Goal: Transaction & Acquisition: Obtain resource

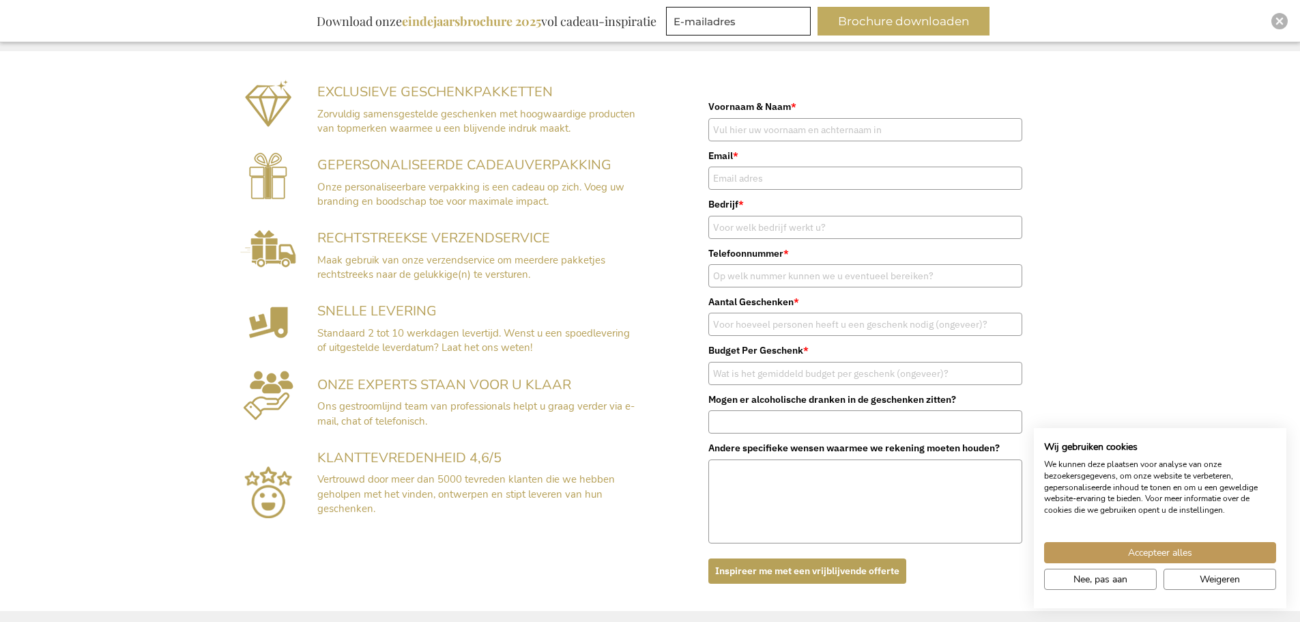
scroll to position [273, 0]
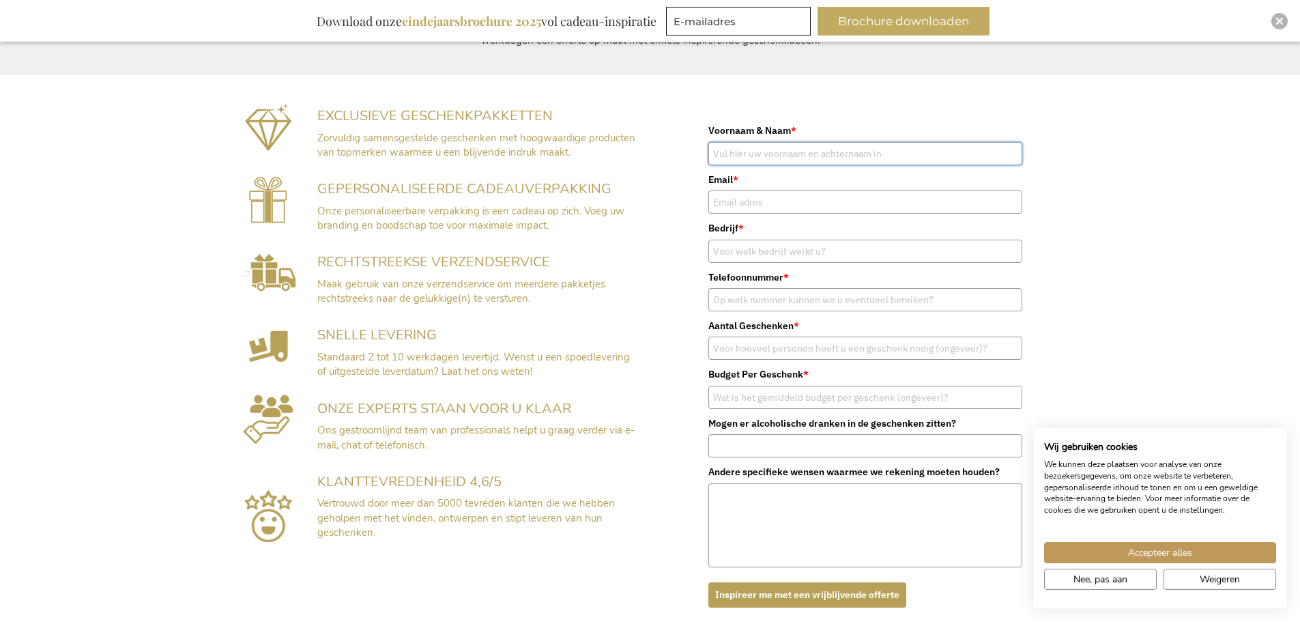
click at [791, 155] on input "Voornaam & Naam *" at bounding box center [865, 153] width 314 height 23
type input "R"
type input "M"
type input "Renate Masschelin"
type input "renate@dumobil.be"
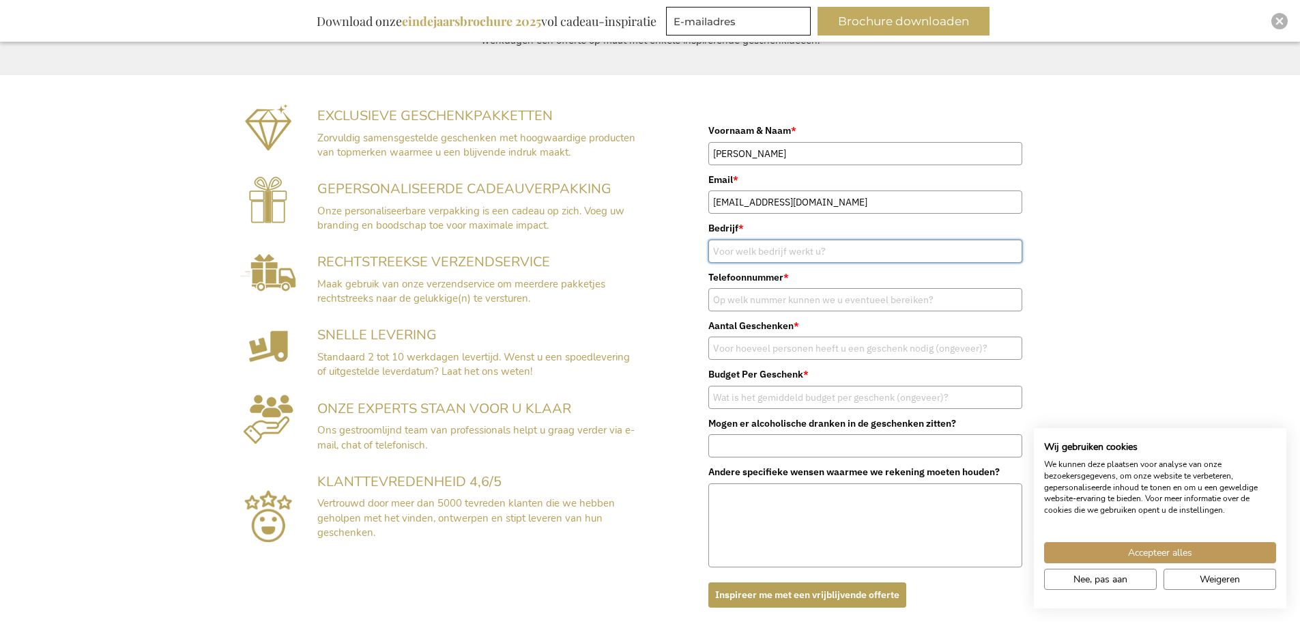
click at [815, 252] on input "Bedrijf *" at bounding box center [865, 251] width 314 height 23
type input "d"
type input "Dumobil"
type input "051401012"
click at [814, 343] on input "Aantal Geschenken *" at bounding box center [865, 347] width 314 height 23
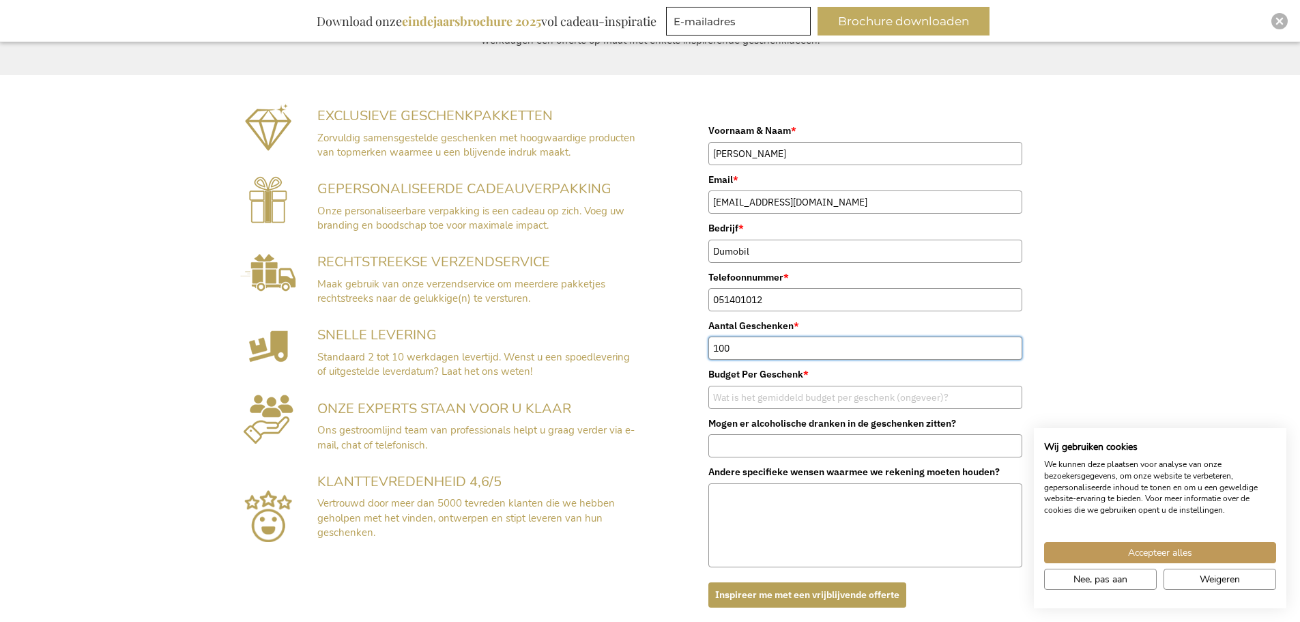
drag, startPoint x: 776, startPoint y: 342, endPoint x: 680, endPoint y: 349, distance: 95.8
click at [680, 349] on div "Voornaam & Naam * Renate Masschelin Email * renate@dumobil.be Bedrijf * Dumobil…" at bounding box center [865, 364] width 416 height 511
type input "140"
click at [680, 350] on div "Voornaam & Naam * Renate Masschelin Email * renate@dumobil.be Bedrijf * Dumobil…" at bounding box center [865, 364] width 416 height 511
click at [813, 404] on input "Budget Per Geschenk *" at bounding box center [865, 397] width 314 height 23
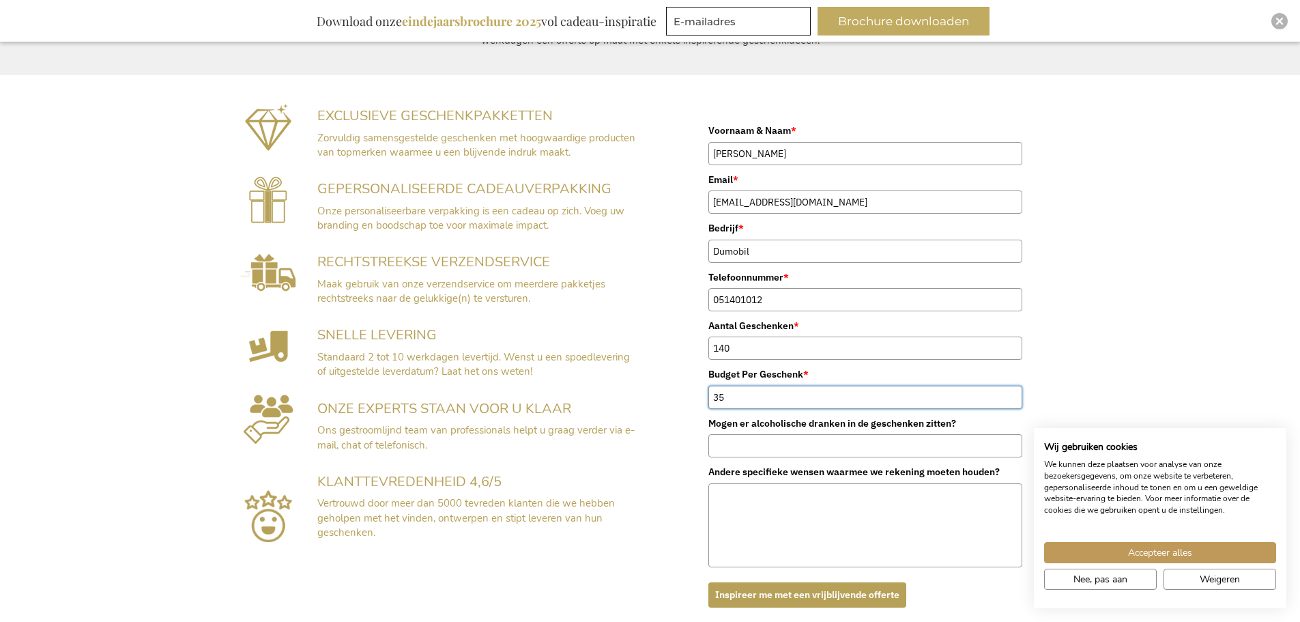
type input "35"
click at [806, 447] on input "Mogen er alcoholische dranken in de geschenken zitten?" at bounding box center [865, 445] width 314 height 23
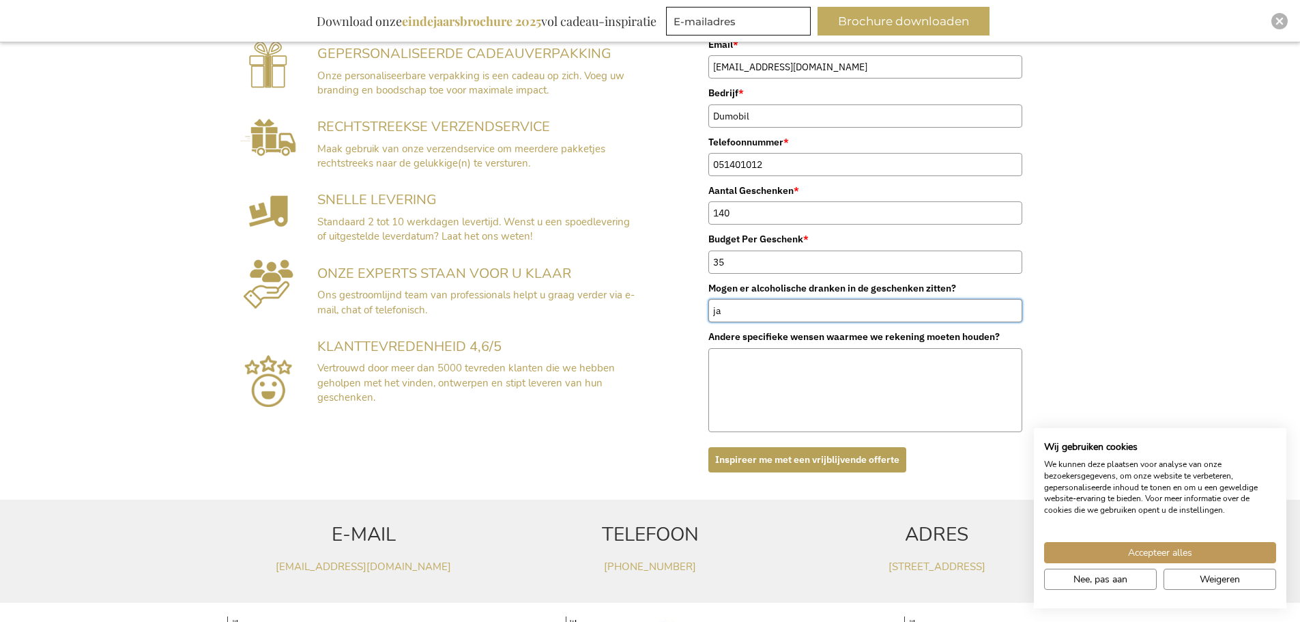
scroll to position [409, 0]
type input "ja"
click at [789, 386] on textarea "Andere specifieke wensen waarmee we rekening moeten houden?" at bounding box center [865, 389] width 314 height 84
type textarea "te personaliseren met logo en eigen inlegkaart."
click at [818, 452] on button "Inspireer me met een vrijblijvende offerte" at bounding box center [807, 458] width 198 height 25
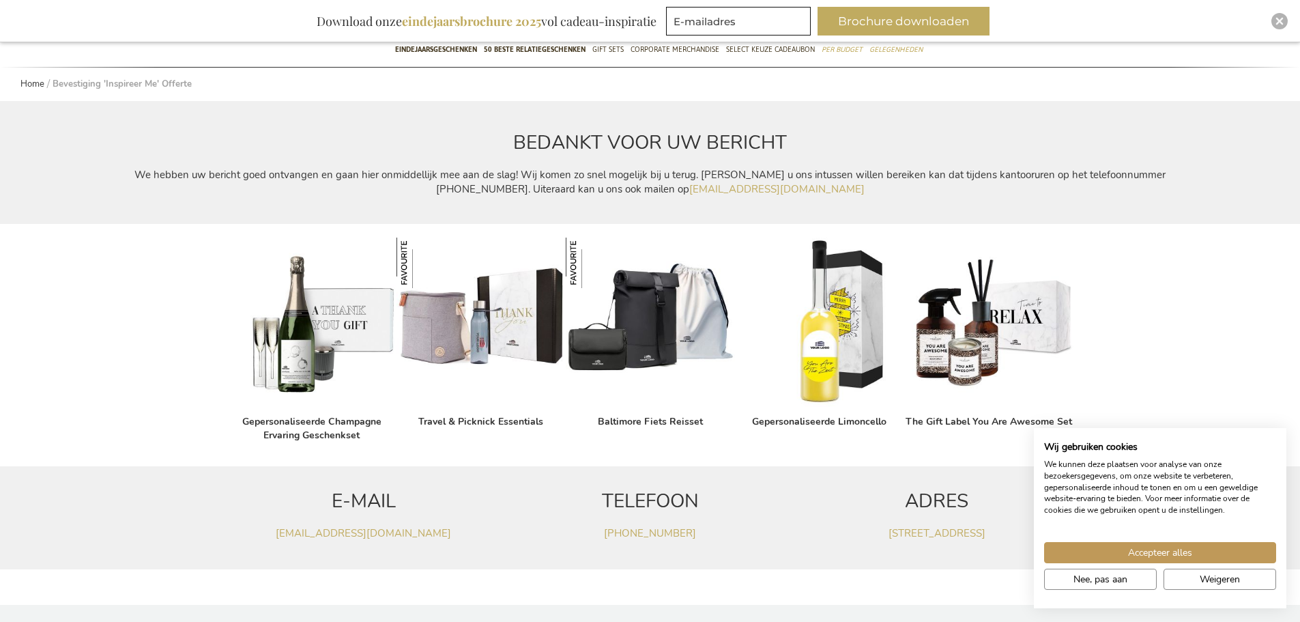
scroll to position [136, 0]
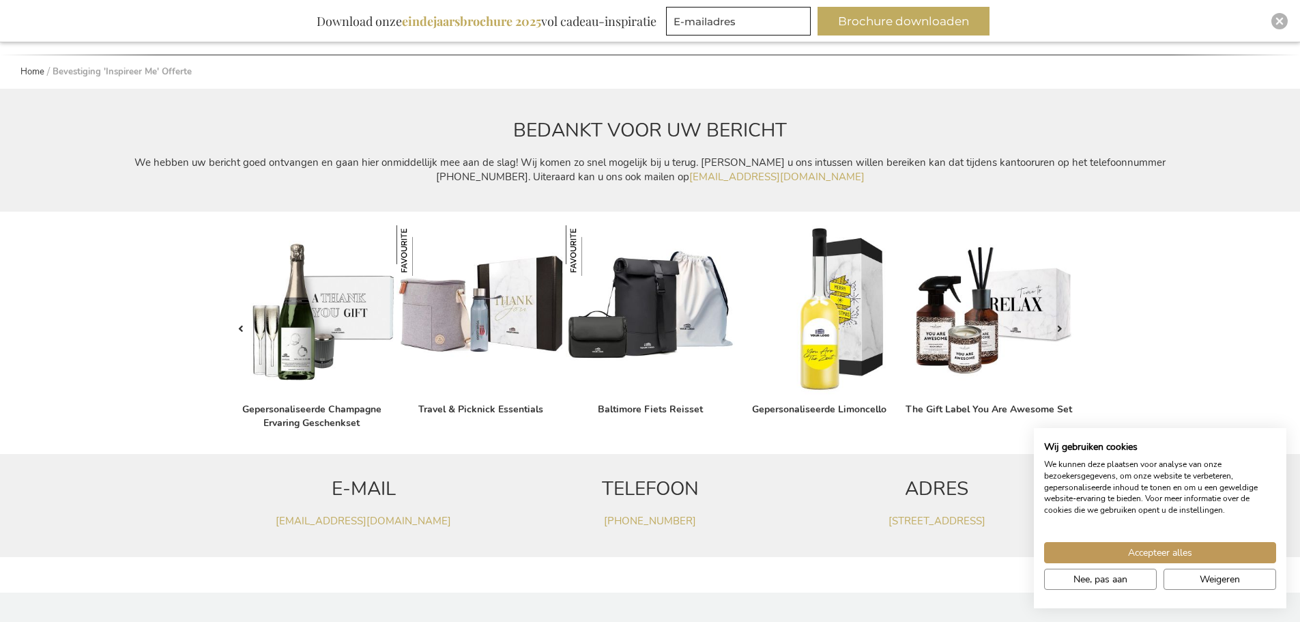
click at [313, 339] on img at bounding box center [311, 309] width 169 height 169
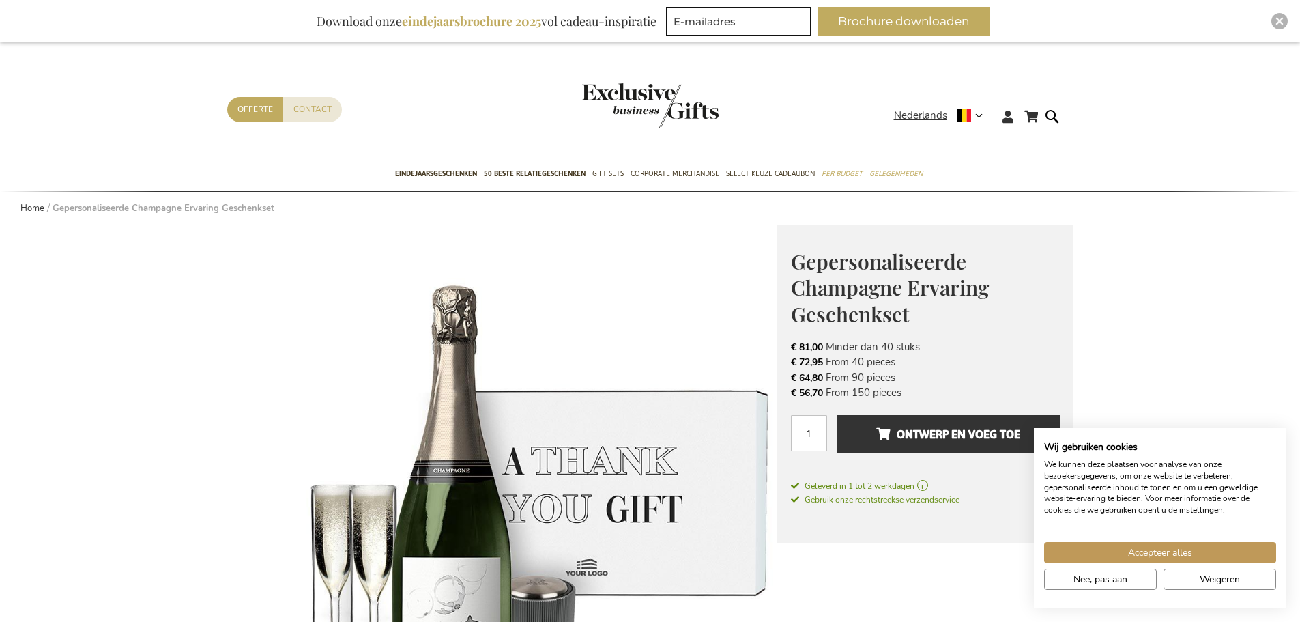
click at [635, 96] on img "store logo" at bounding box center [650, 105] width 136 height 45
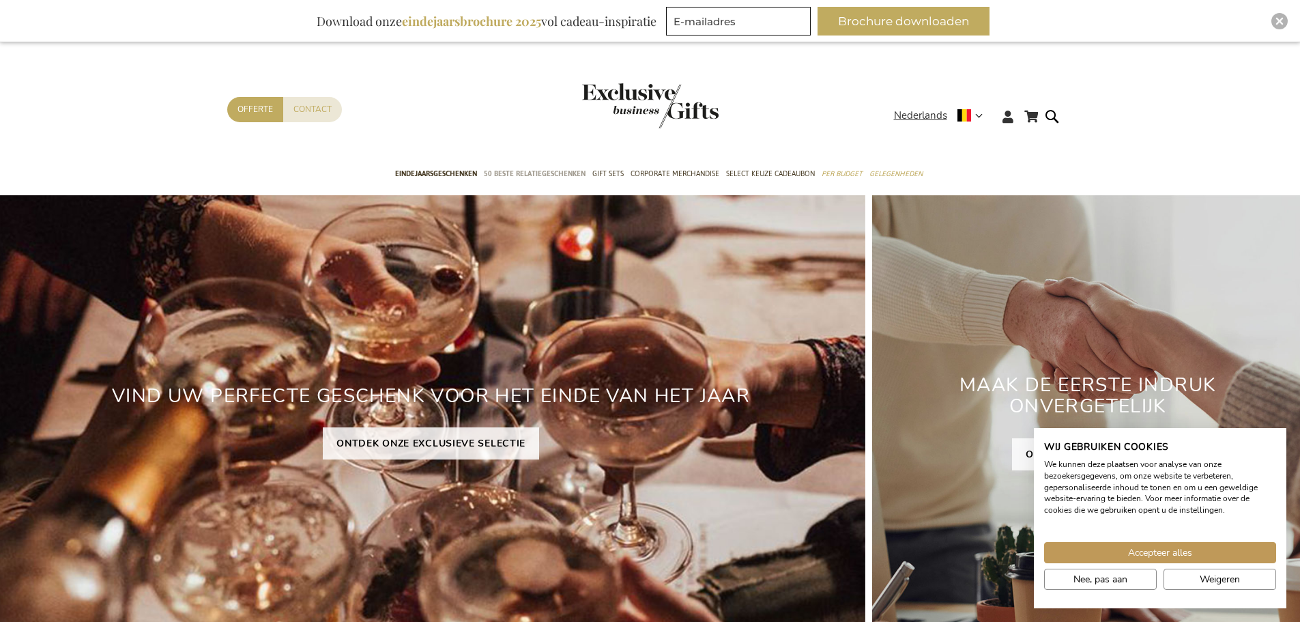
click at [536, 171] on span "50 beste relatiegeschenken" at bounding box center [535, 174] width 102 height 14
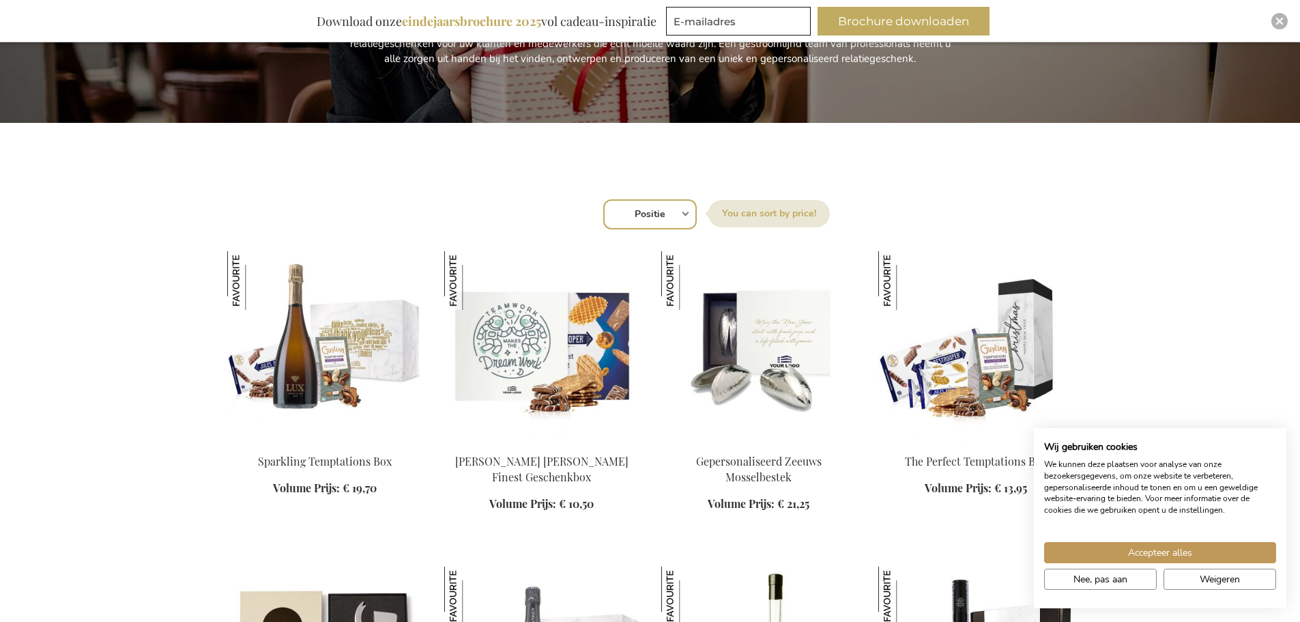
click at [652, 214] on select "Positie Best Sellers Meest bekeken Nieuw Biggest Saving Price: low to high Pric…" at bounding box center [649, 214] width 93 height 30
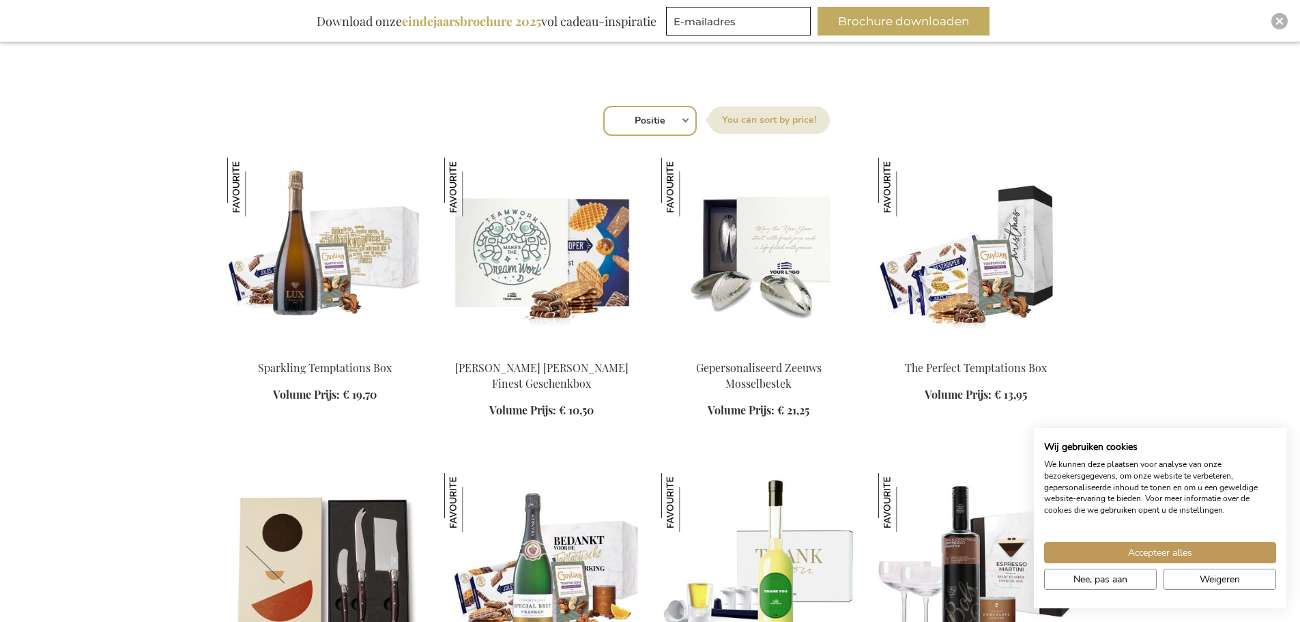
scroll to position [341, 0]
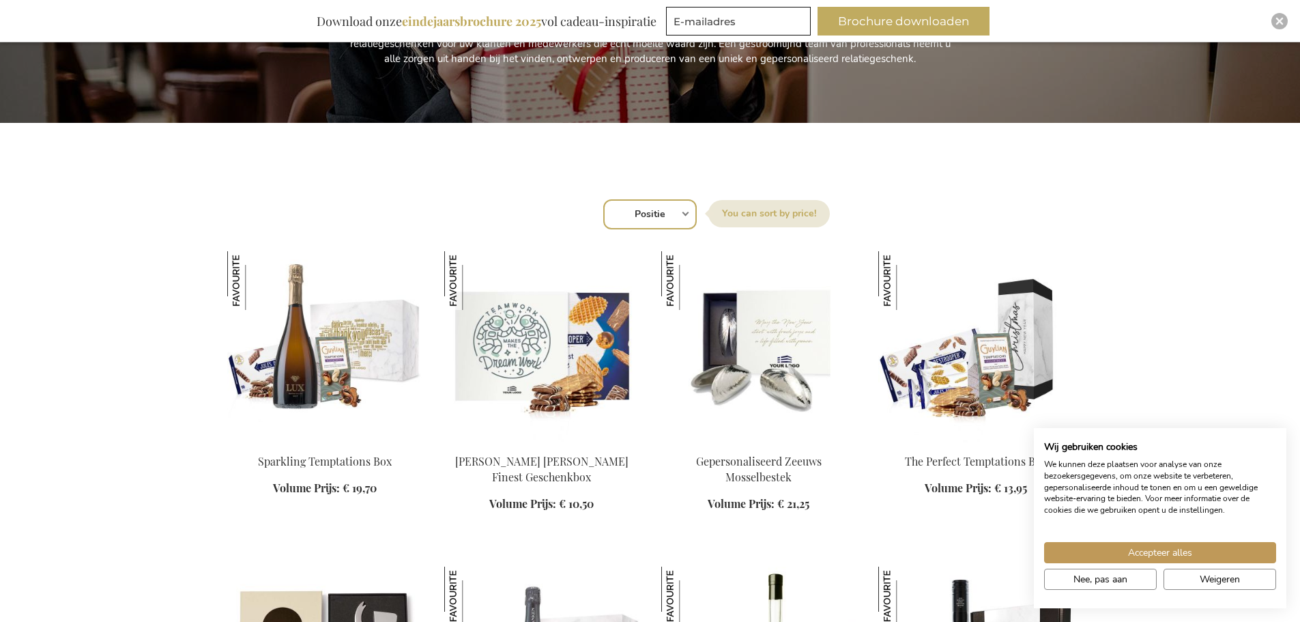
click at [654, 208] on select "Positie Best Sellers Meest bekeken Nieuw Biggest Saving Price: low to high Pric…" at bounding box center [649, 214] width 93 height 30
select select "price_asc"
click at [603, 199] on select "Positie Best Sellers Meest bekeken Nieuw Biggest Saving Price: low to high Pric…" at bounding box center [649, 214] width 93 height 30
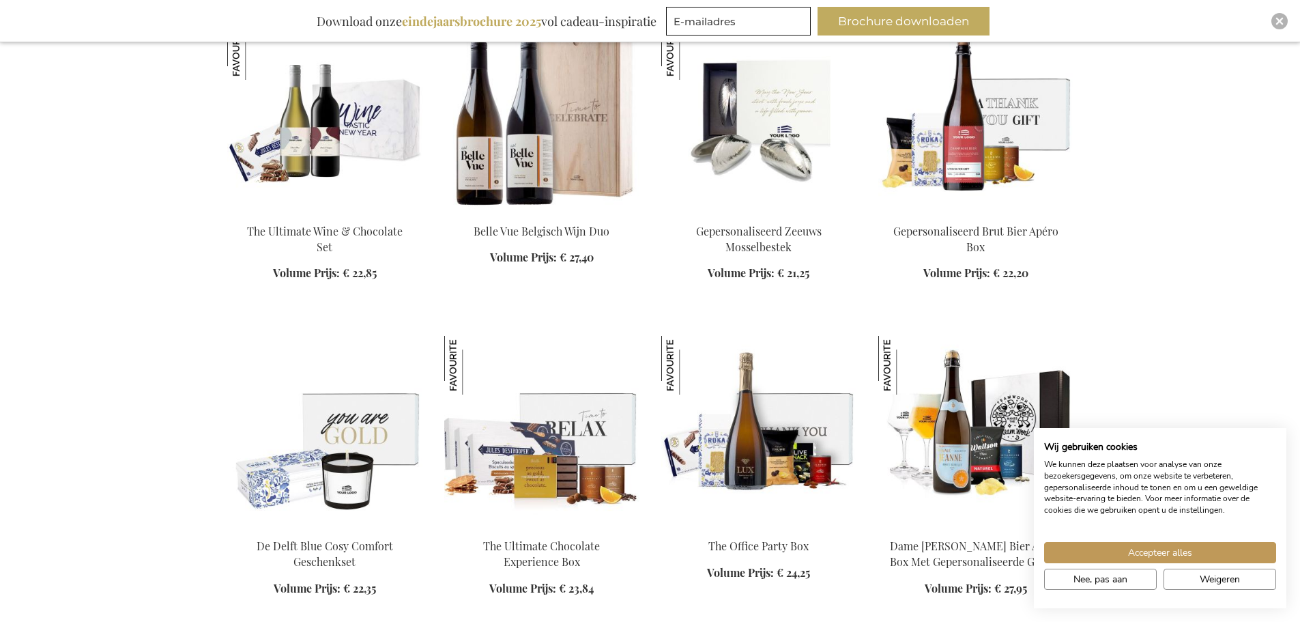
scroll to position [2388, 0]
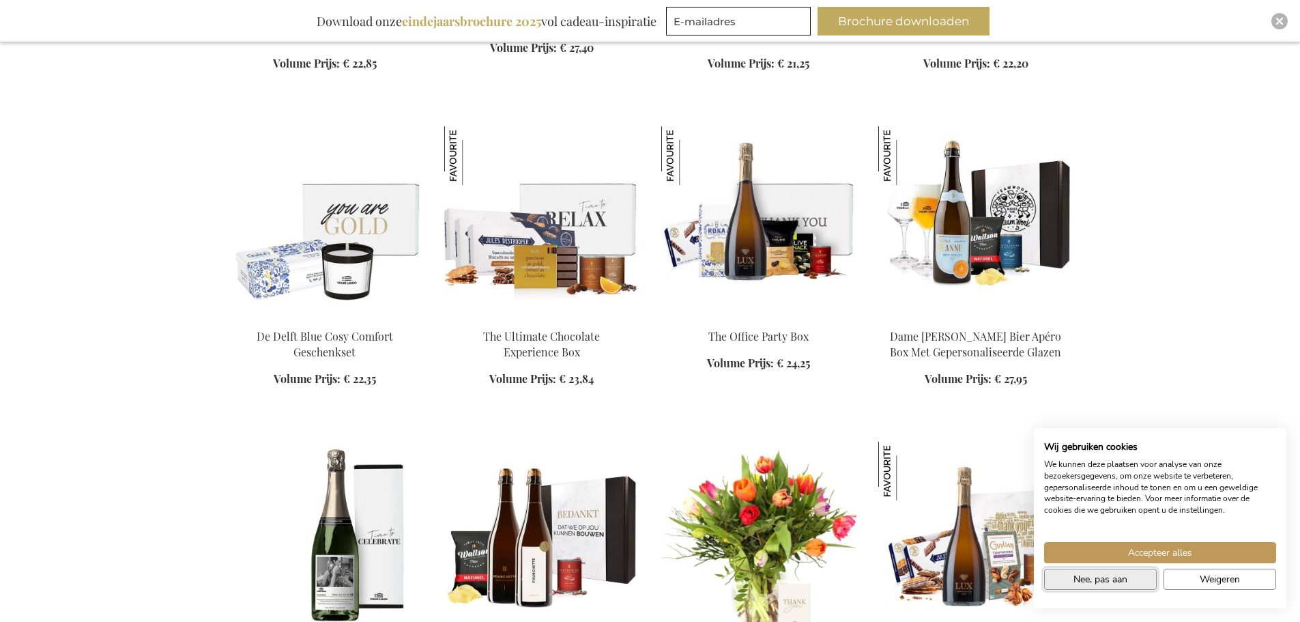
click at [1110, 583] on span "Nee, pas aan" at bounding box center [1100, 579] width 54 height 14
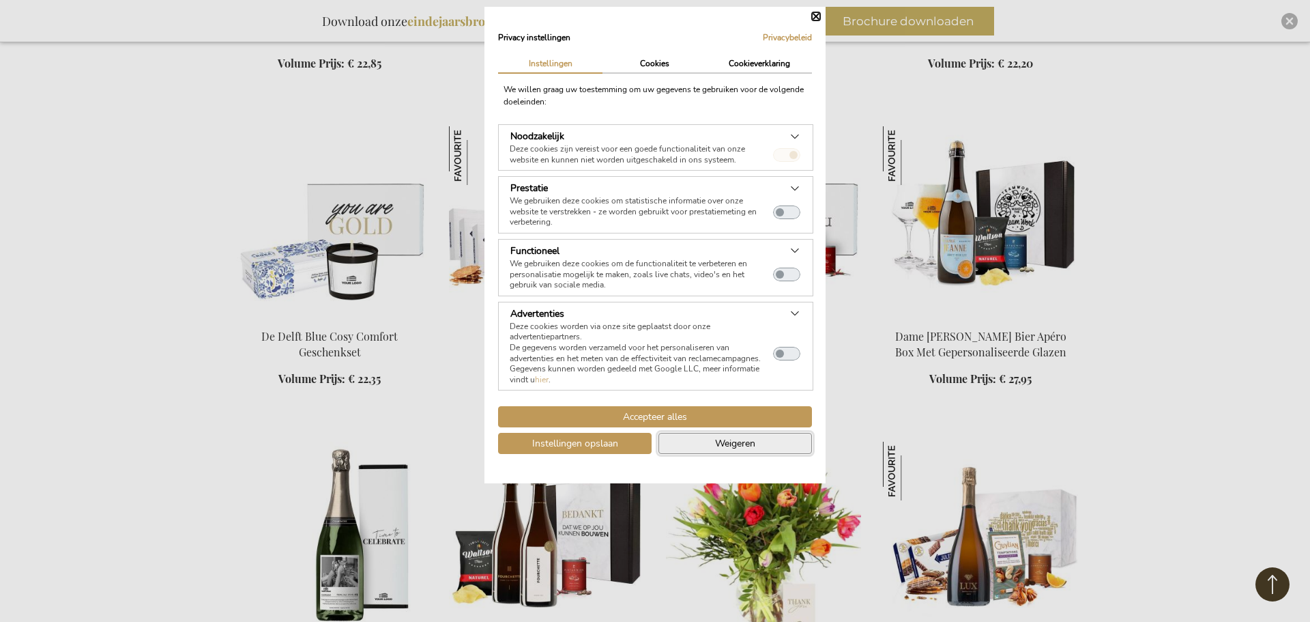
click at [685, 444] on button "Weigeren" at bounding box center [736, 443] width 154 height 21
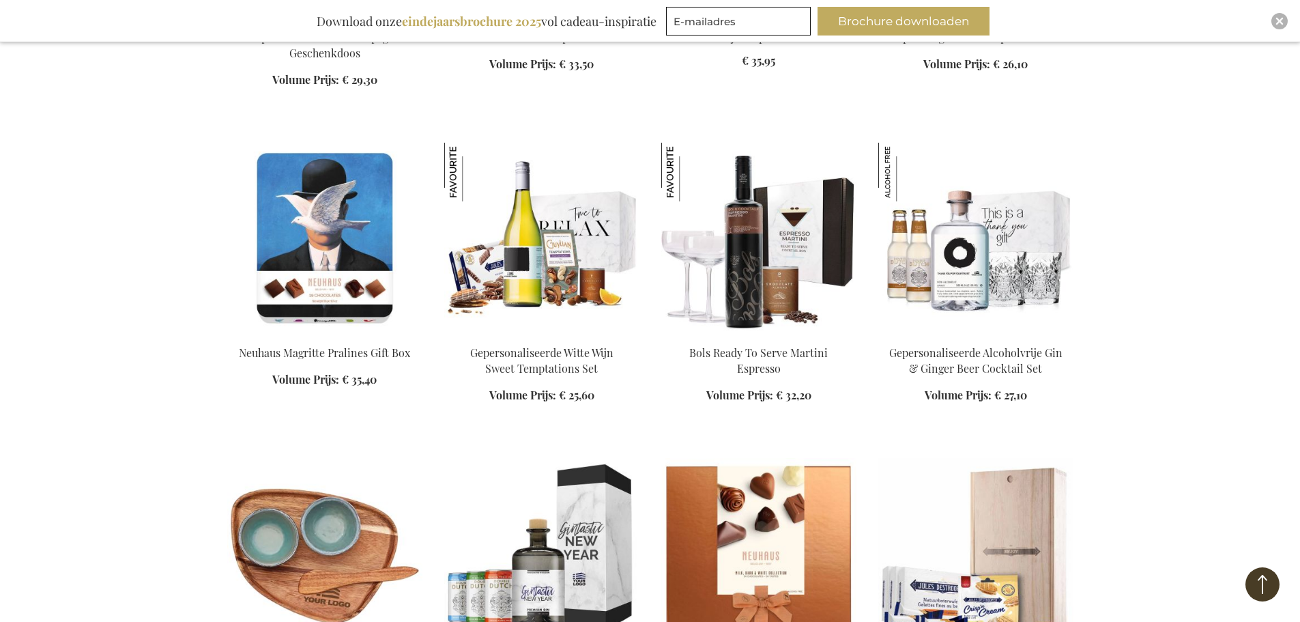
scroll to position [3276, 0]
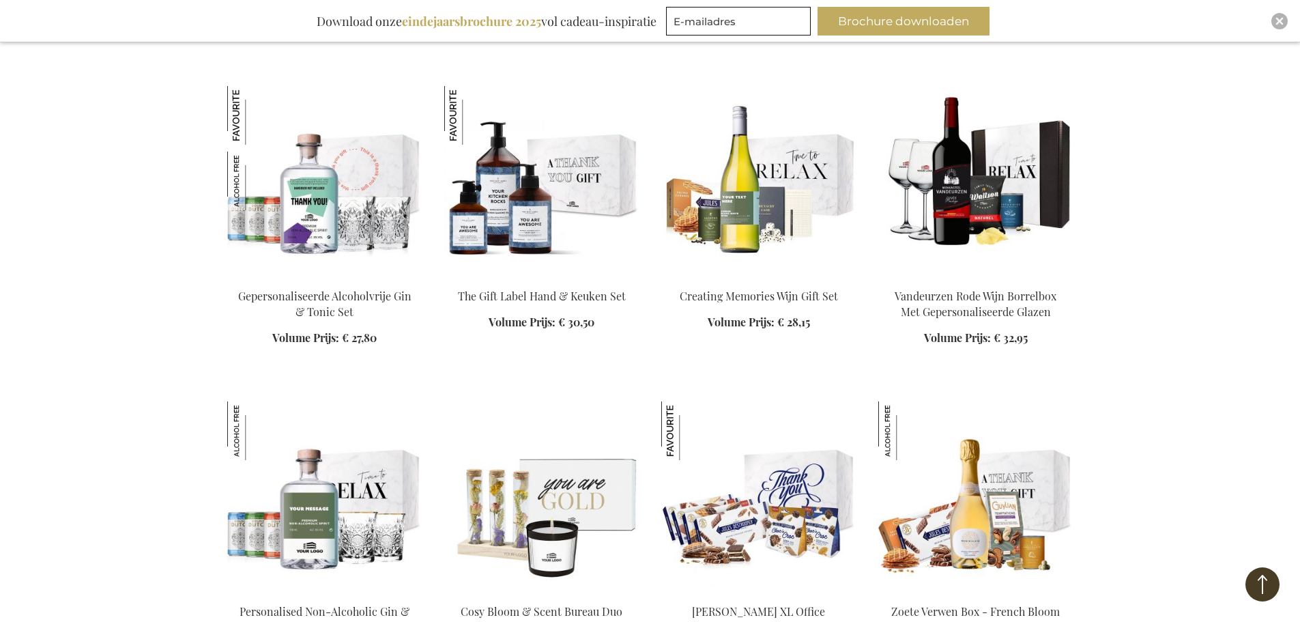
scroll to position [3822, 0]
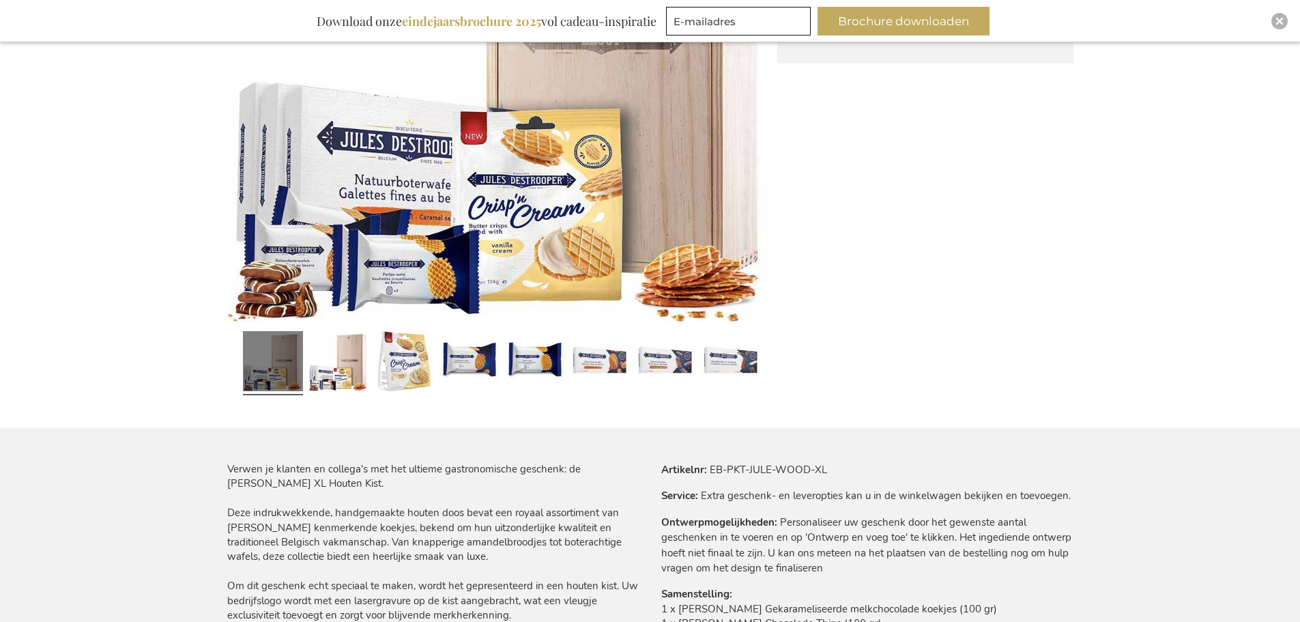
scroll to position [341, 0]
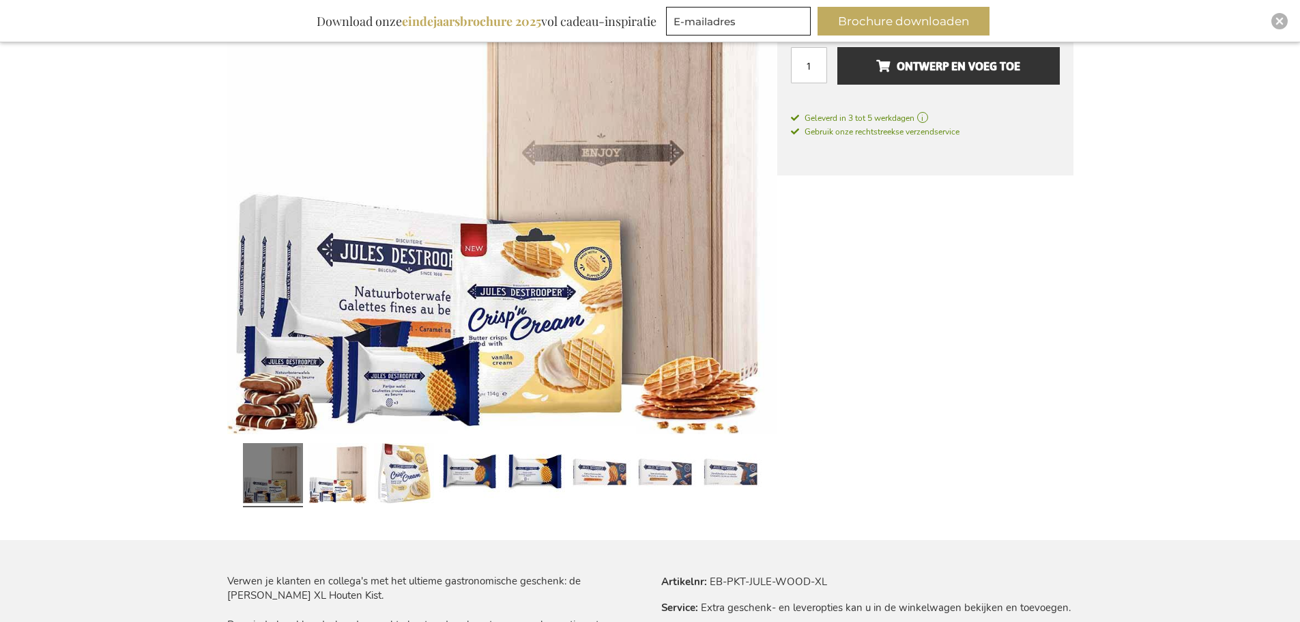
click at [540, 185] on img at bounding box center [502, 159] width 550 height 550
click at [483, 286] on img at bounding box center [502, 159] width 550 height 550
click at [347, 453] on link at bounding box center [338, 474] width 60 height 75
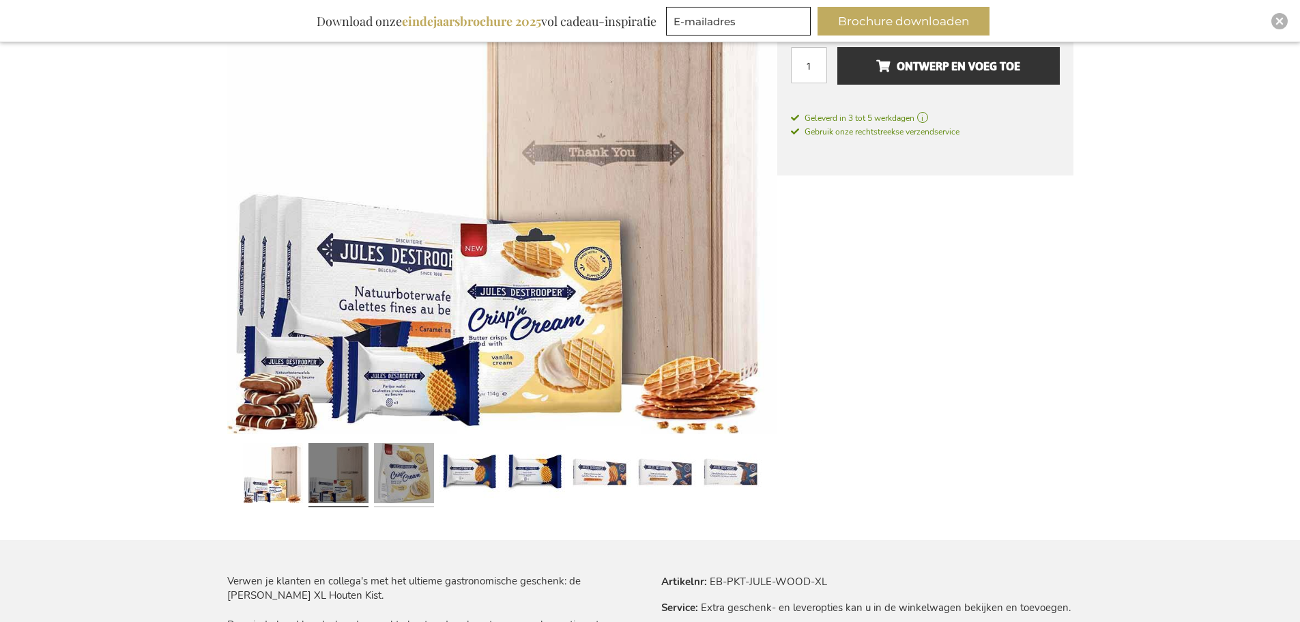
click at [405, 465] on link at bounding box center [404, 474] width 60 height 75
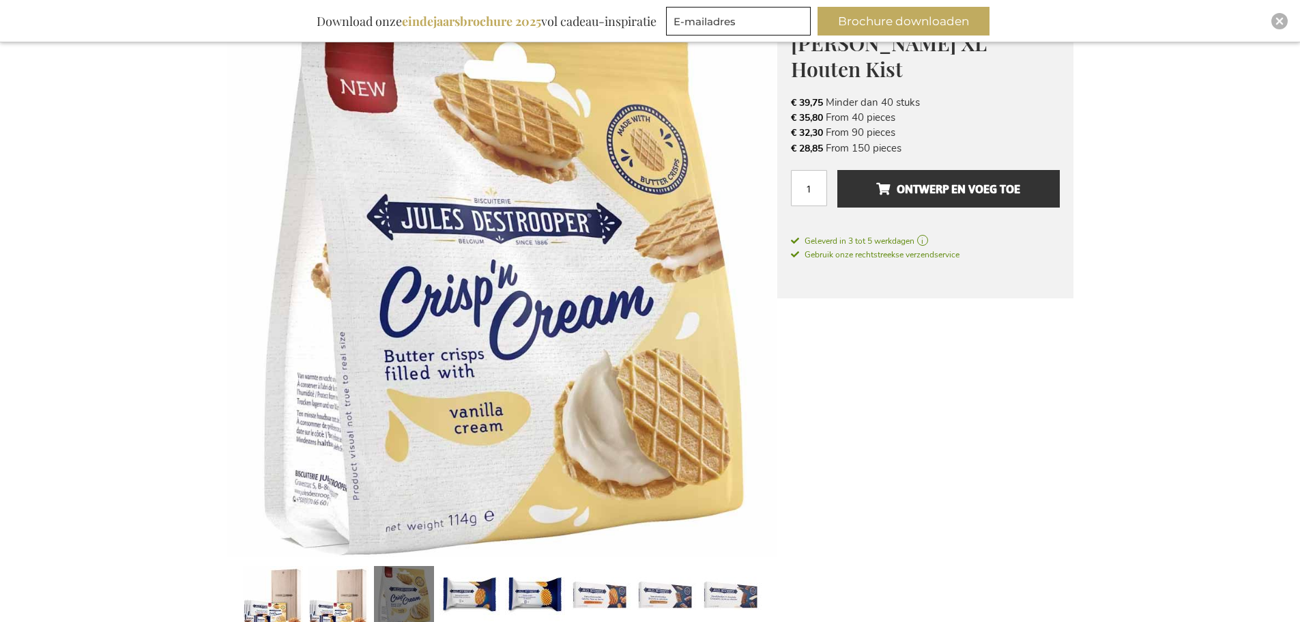
scroll to position [205, 0]
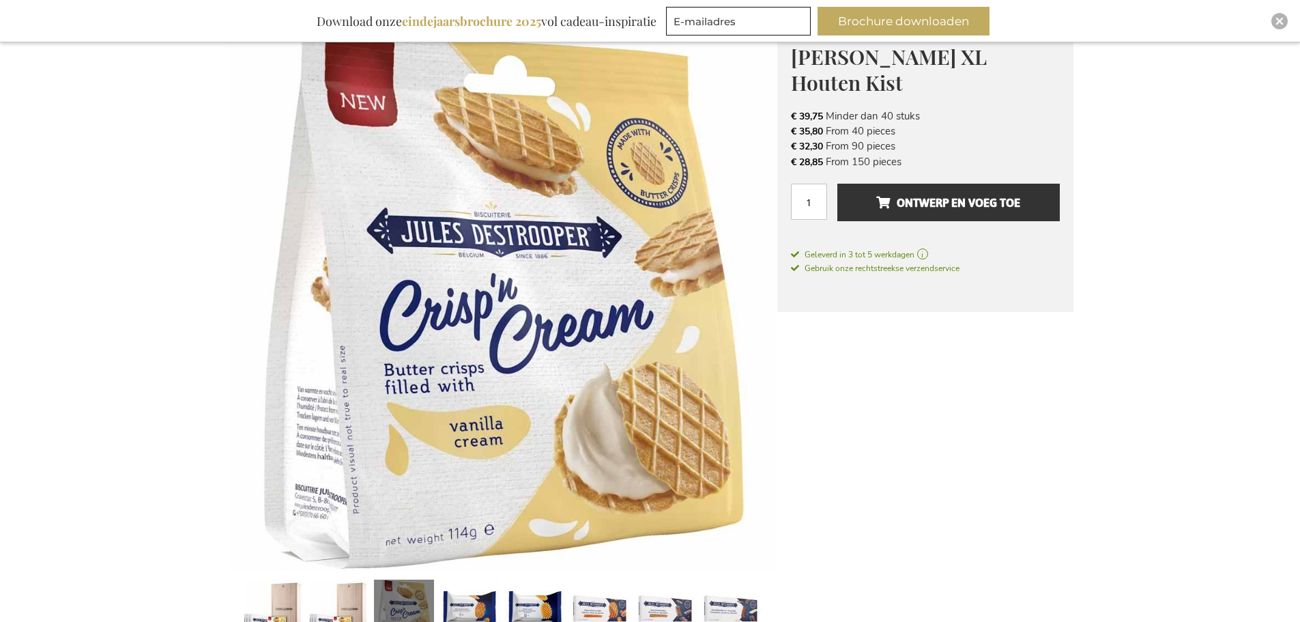
click at [752, 350] on img at bounding box center [502, 295] width 550 height 550
click at [570, 366] on img at bounding box center [502, 295] width 550 height 550
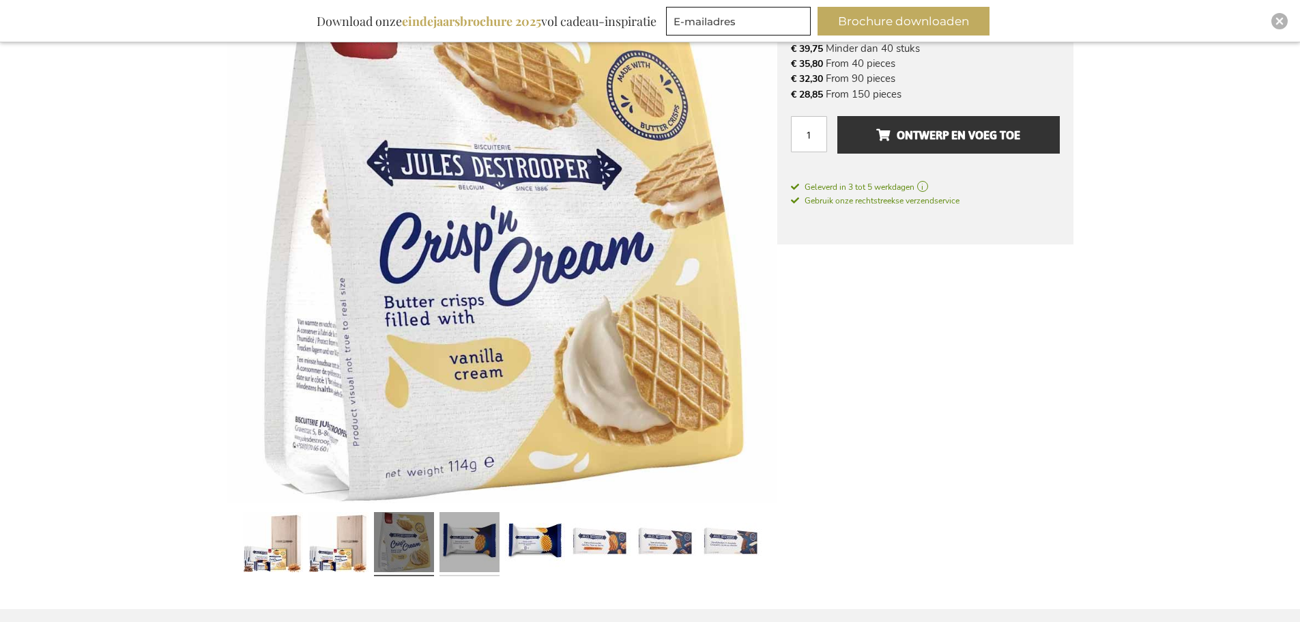
scroll to position [273, 0]
click at [470, 531] on link at bounding box center [469, 543] width 60 height 75
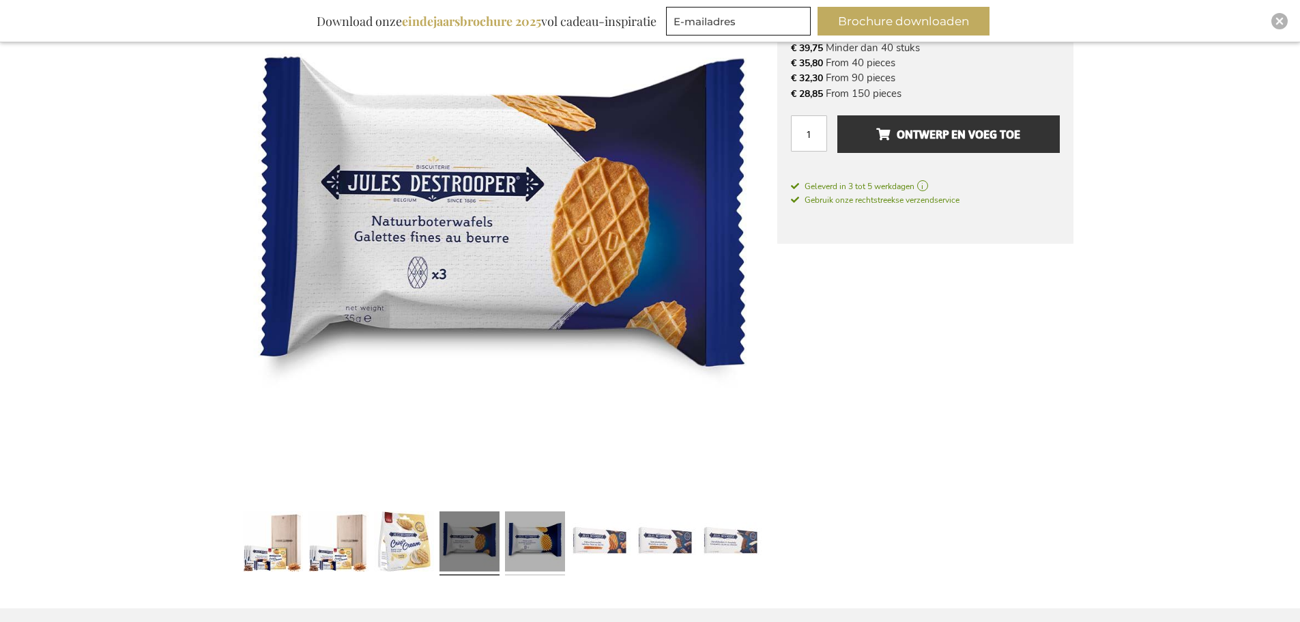
click at [521, 537] on link at bounding box center [535, 543] width 60 height 75
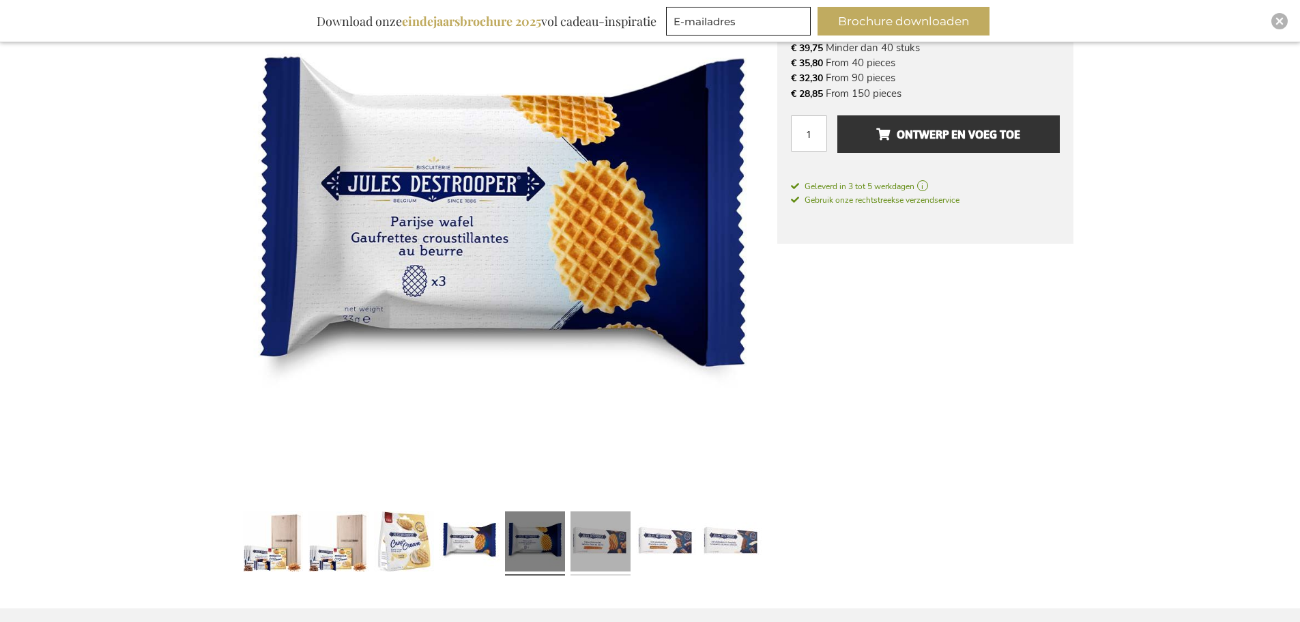
click at [577, 541] on link at bounding box center [601, 543] width 60 height 75
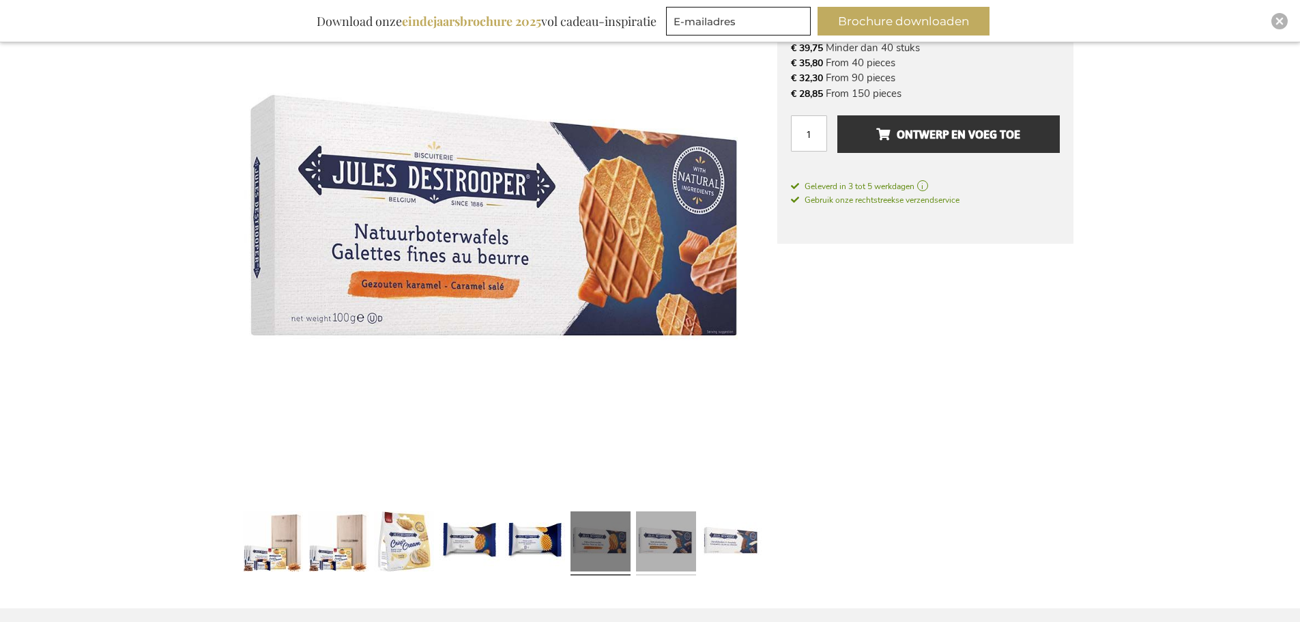
click at [654, 543] on link at bounding box center [666, 543] width 60 height 75
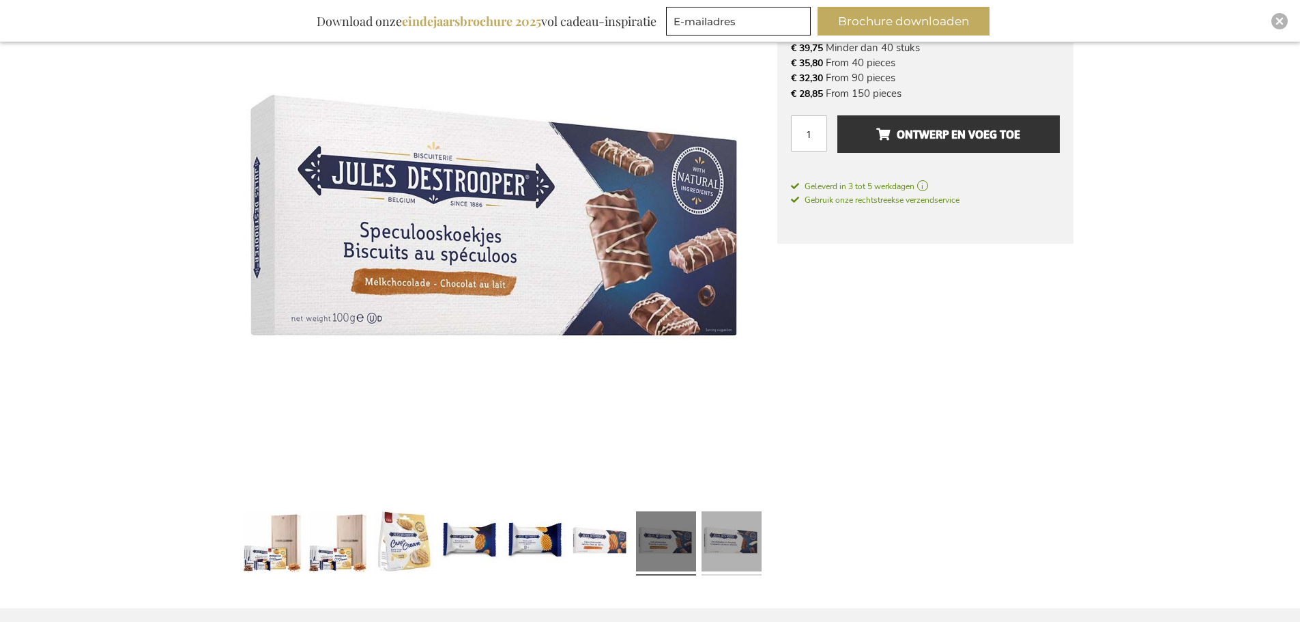
click at [719, 545] on link at bounding box center [732, 543] width 60 height 75
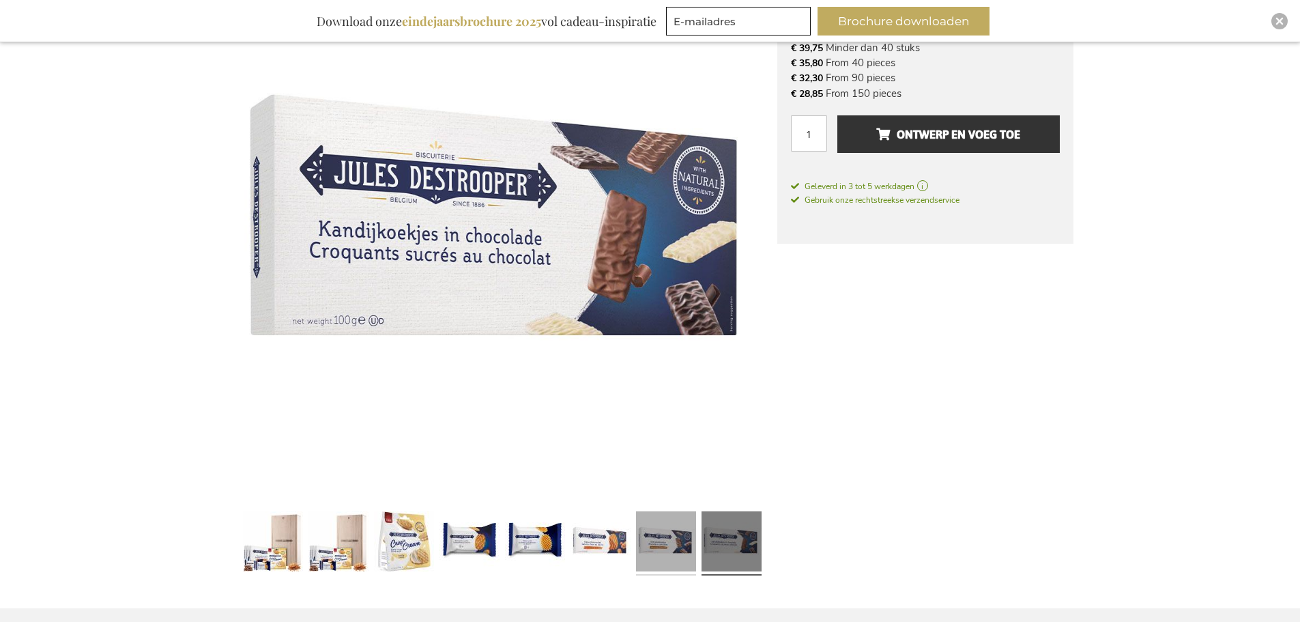
click at [667, 545] on link at bounding box center [666, 543] width 60 height 75
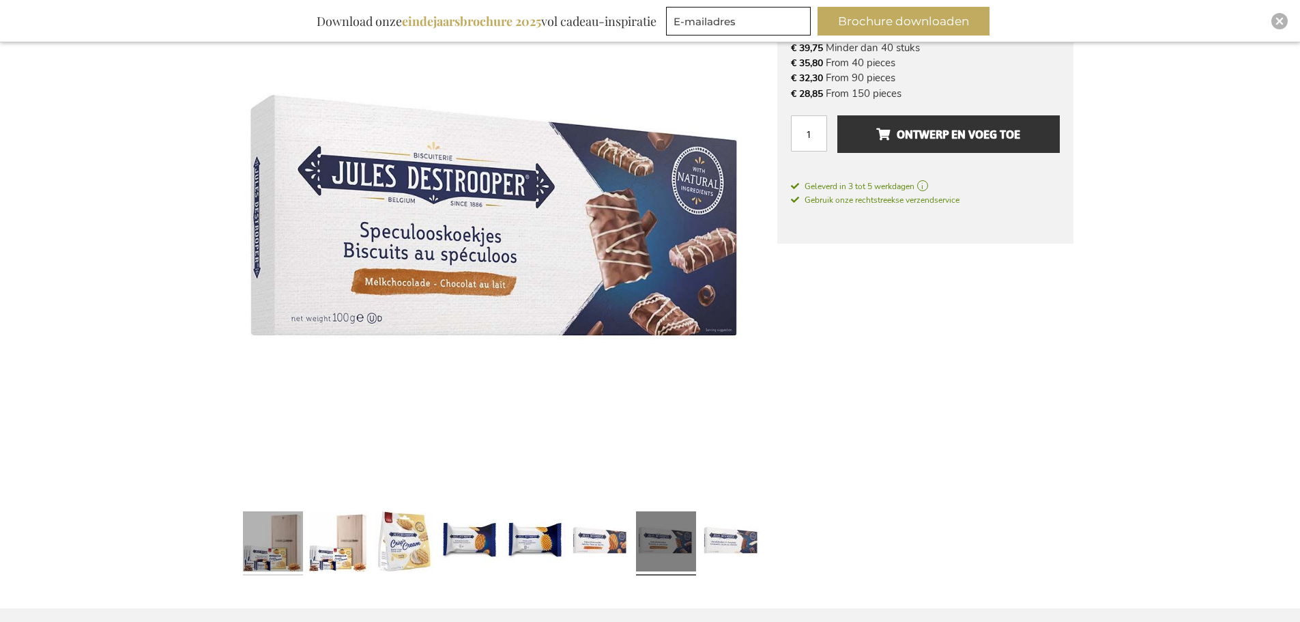
click at [296, 553] on link at bounding box center [273, 543] width 60 height 75
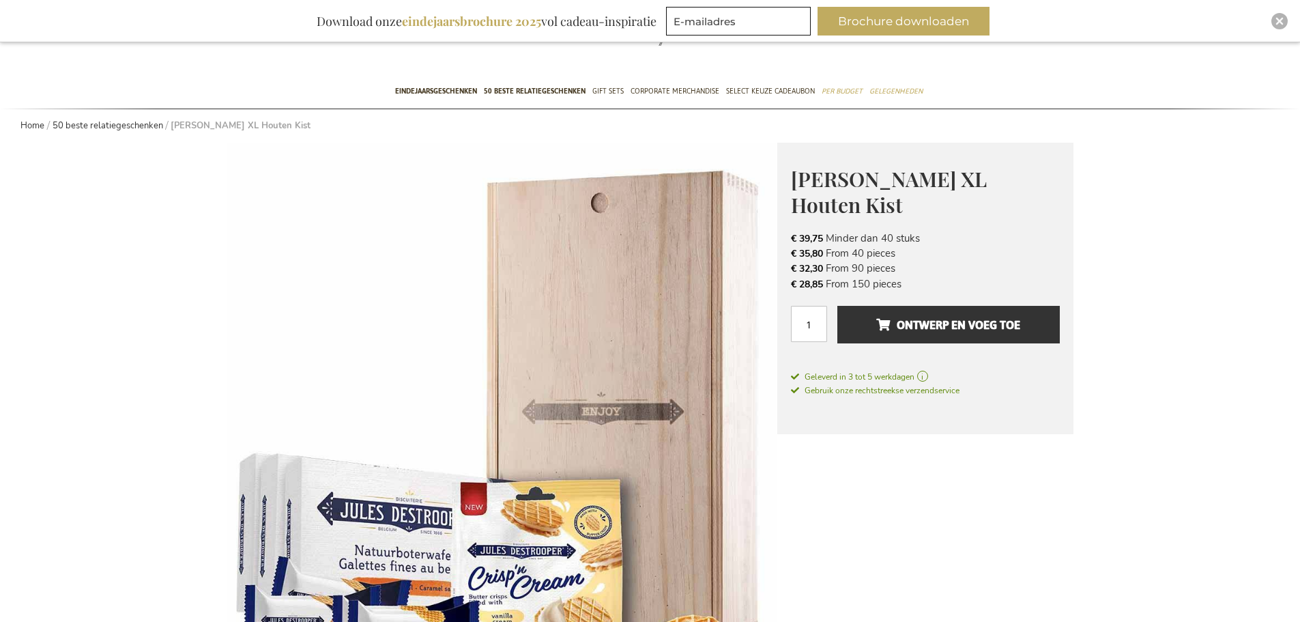
scroll to position [0, 0]
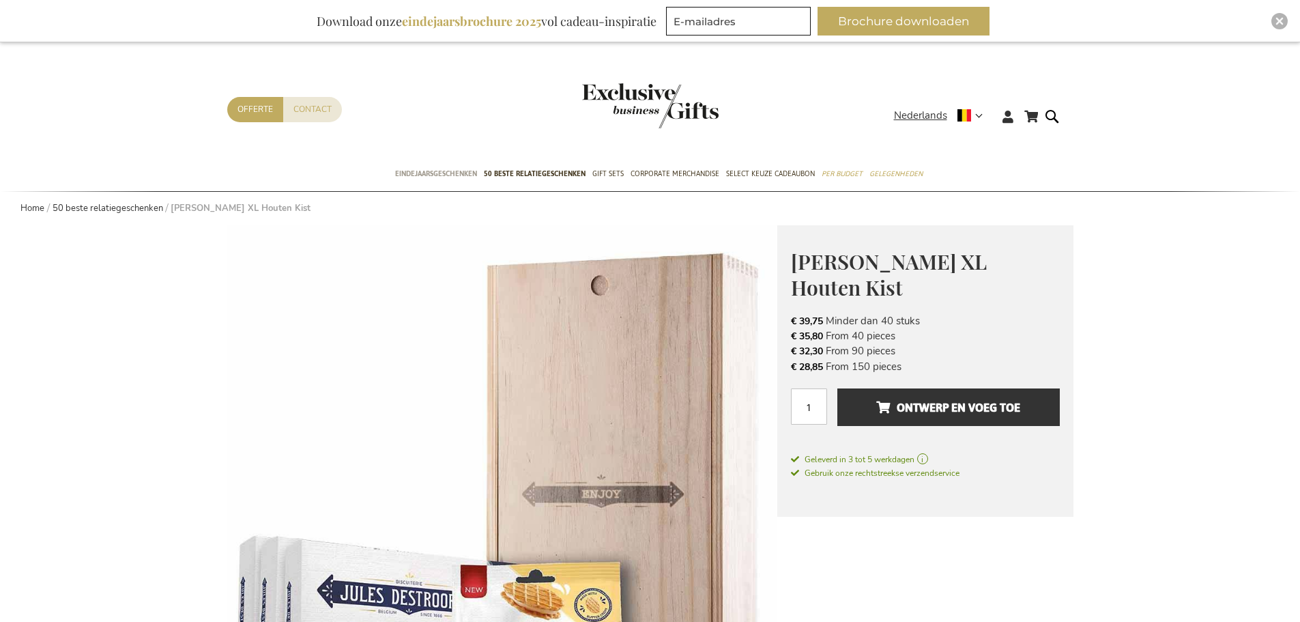
click at [462, 173] on span "Eindejaarsgeschenken" at bounding box center [436, 174] width 82 height 14
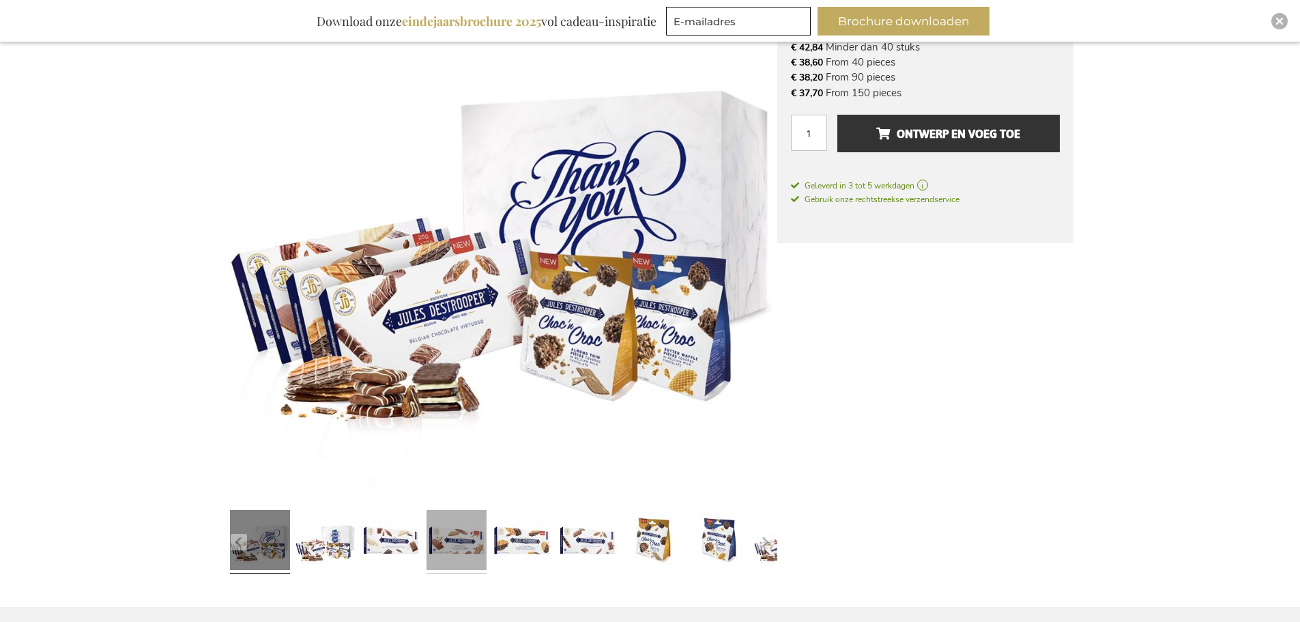
scroll to position [273, 0]
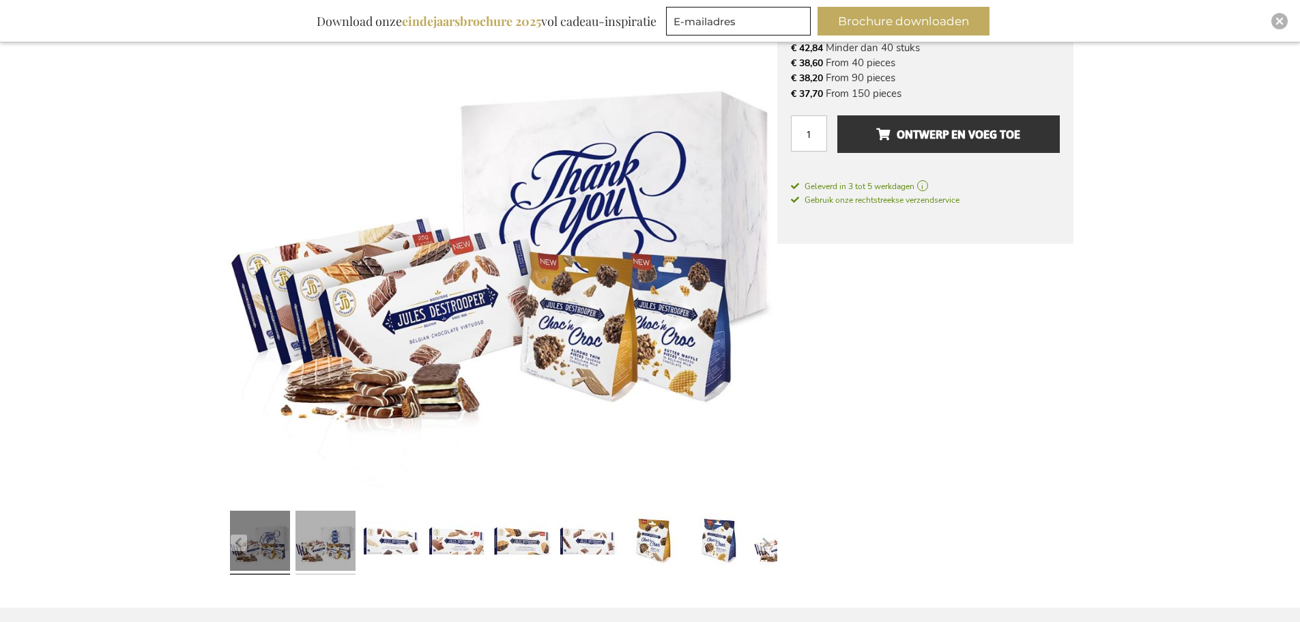
click at [310, 539] on link at bounding box center [325, 542] width 60 height 75
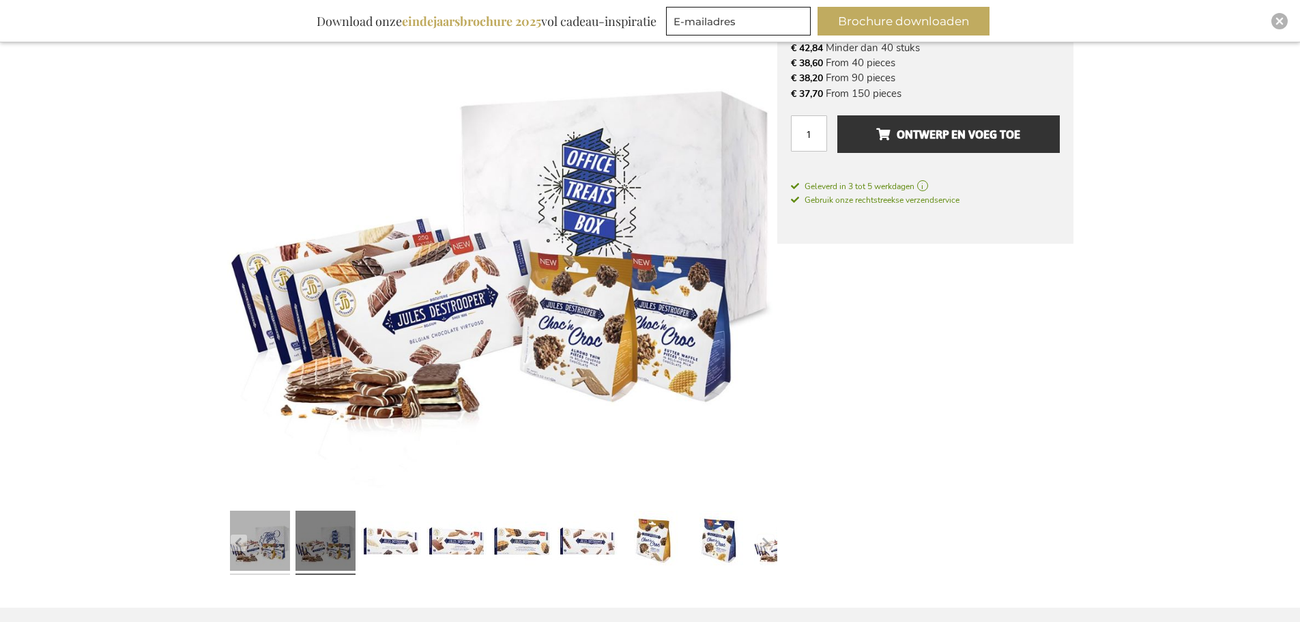
click at [279, 539] on link at bounding box center [260, 542] width 60 height 75
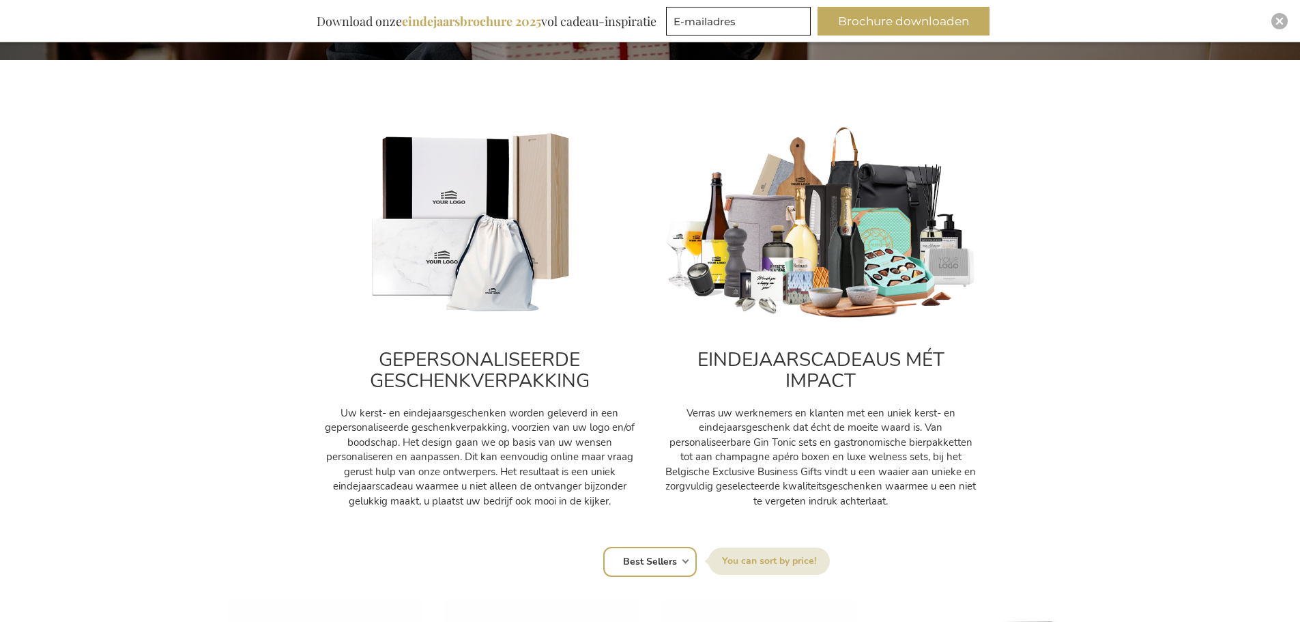
scroll to position [409, 0]
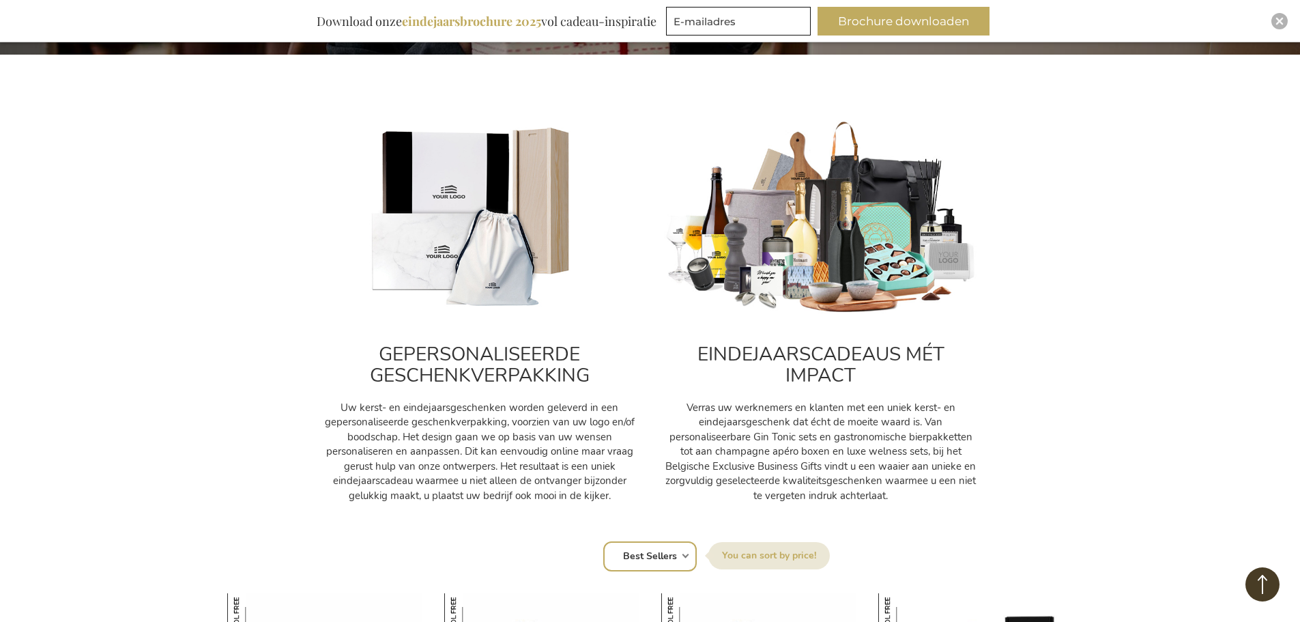
click at [434, 231] on img at bounding box center [480, 218] width 314 height 196
click at [510, 294] on img at bounding box center [480, 218] width 314 height 196
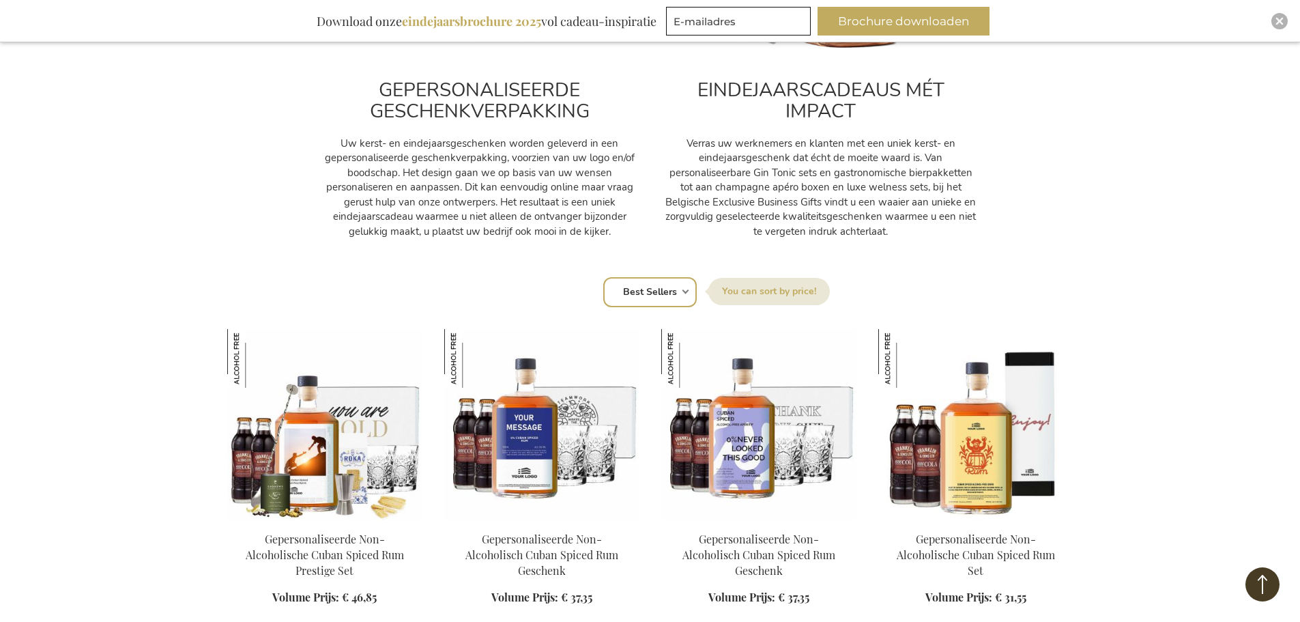
scroll to position [682, 0]
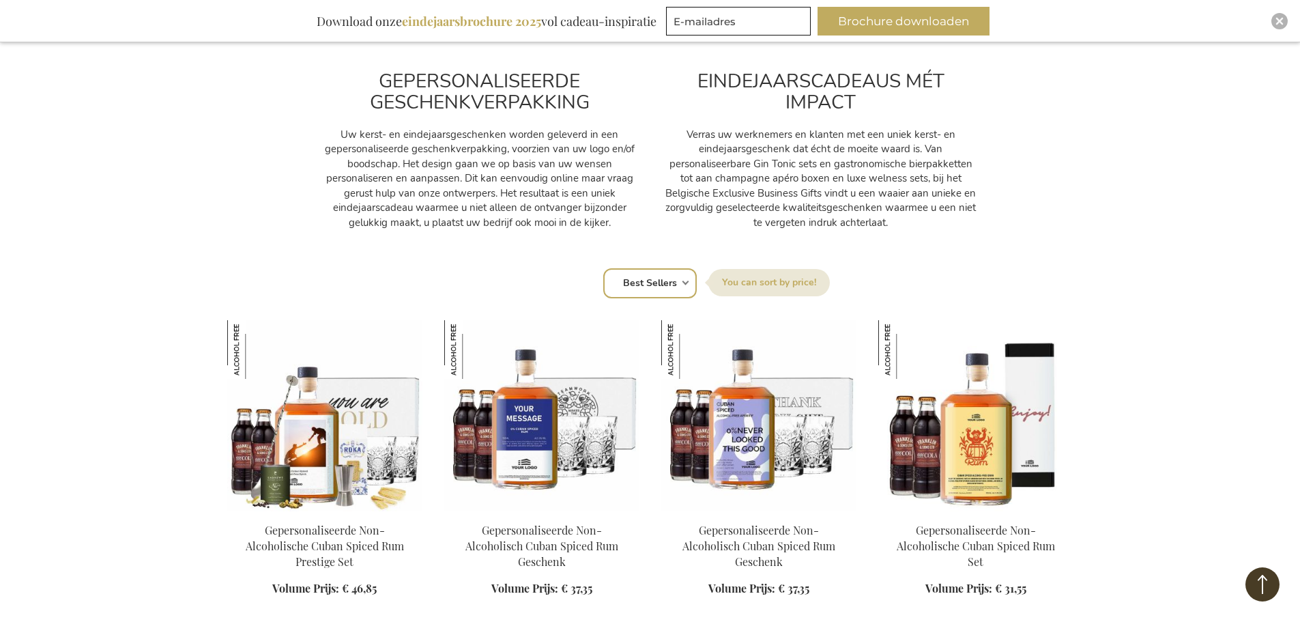
click at [650, 286] on select "Positie Best Sellers Meest bekeken Nieuw Biggest Saving Price: low to high Pric…" at bounding box center [649, 283] width 93 height 30
select select "price_asc"
click at [603, 268] on select "Positie Best Sellers Meest bekeken Nieuw Biggest Saving Price: low to high Pric…" at bounding box center [649, 283] width 93 height 30
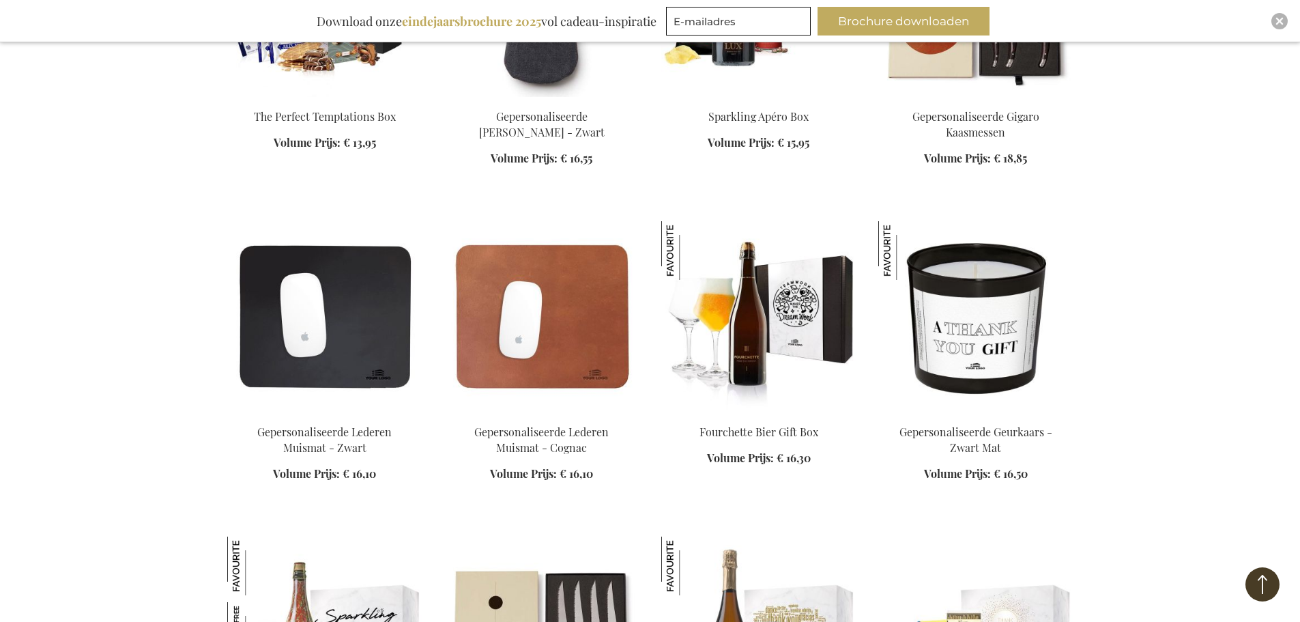
scroll to position [2798, 0]
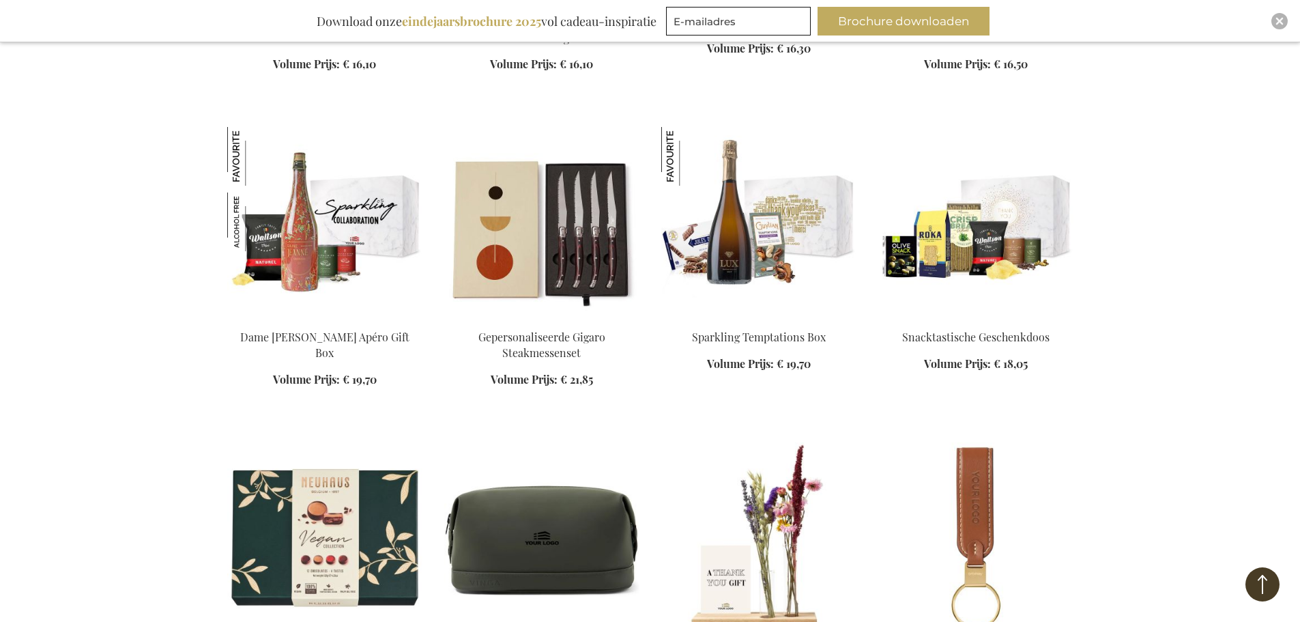
scroll to position [3207, 0]
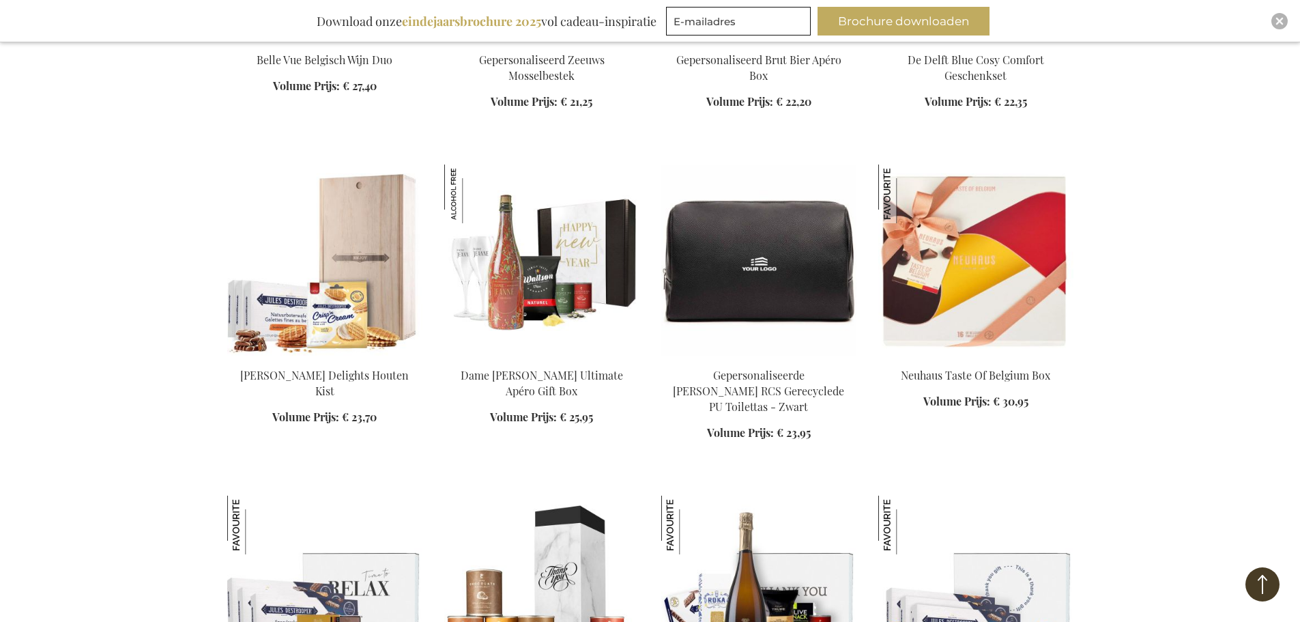
scroll to position [4709, 0]
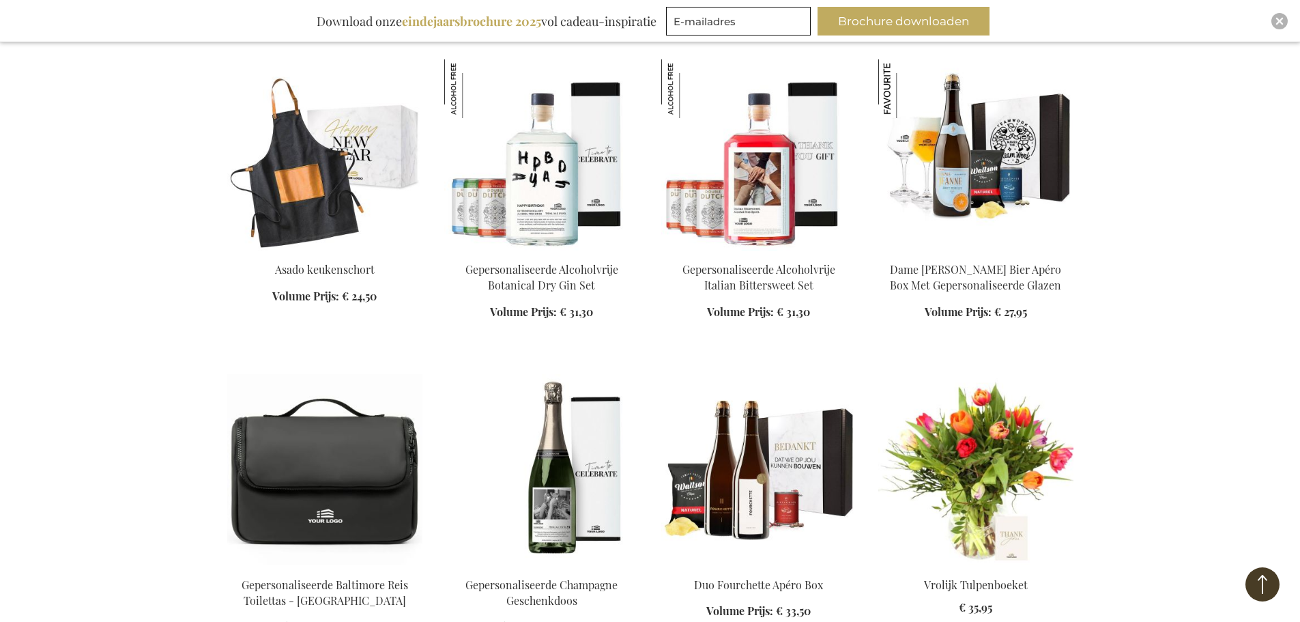
scroll to position [5664, 0]
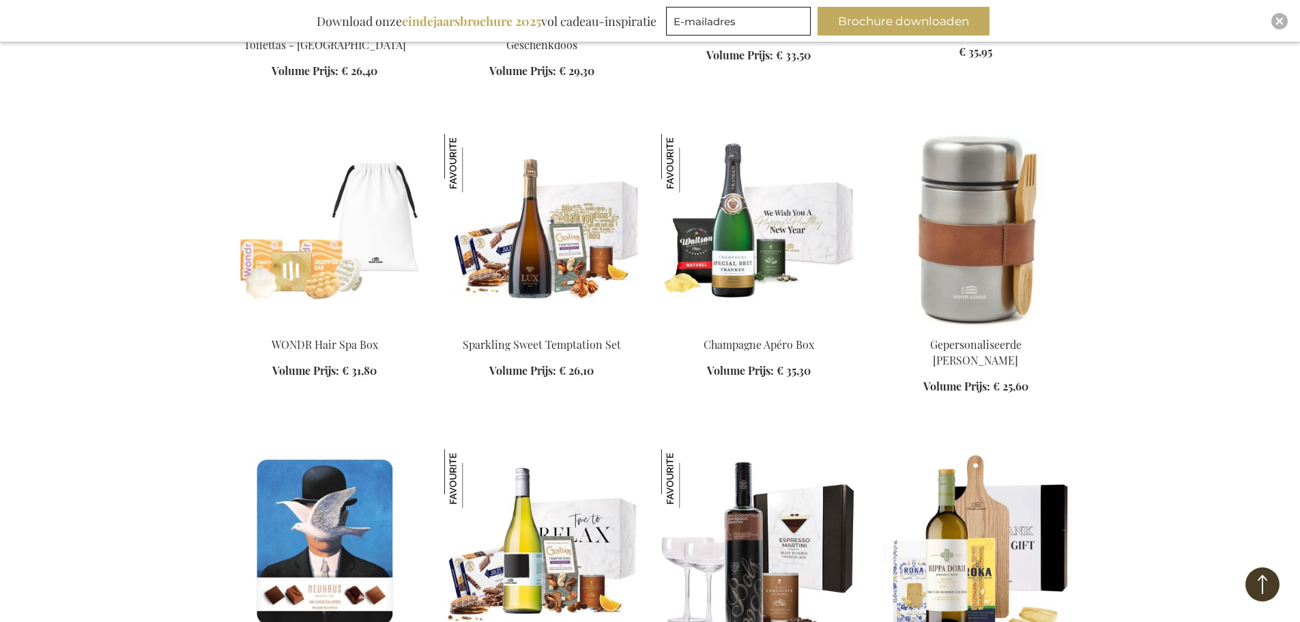
scroll to position [6278, 0]
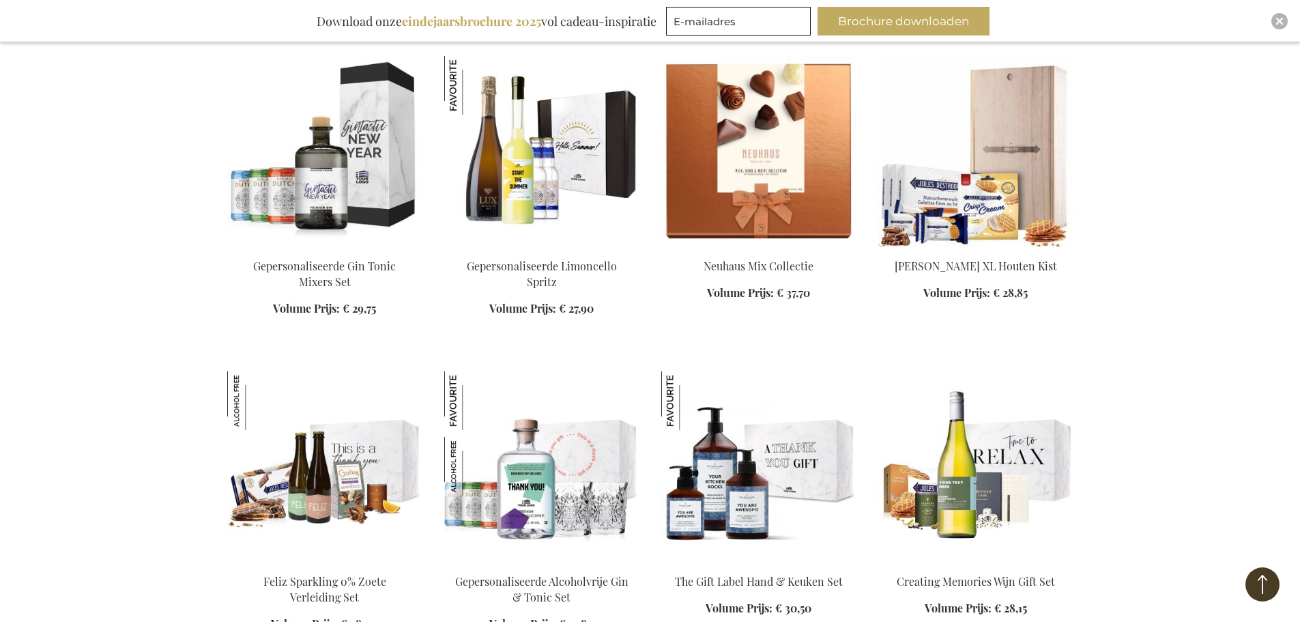
scroll to position [7165, 0]
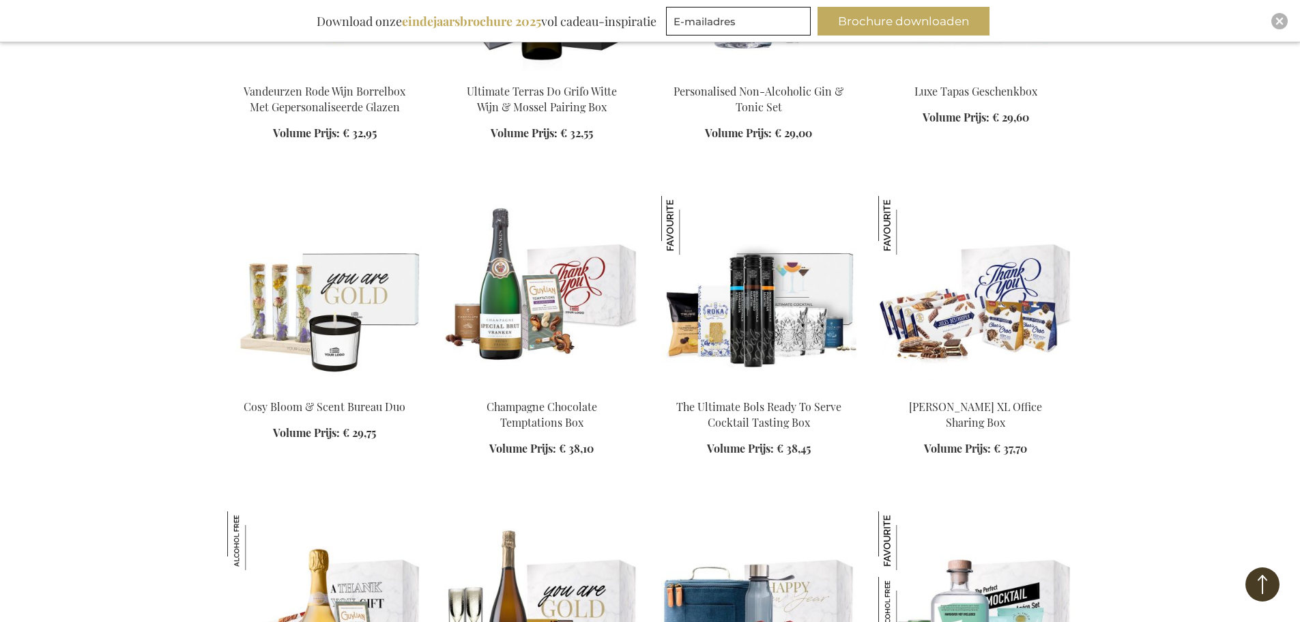
scroll to position [7848, 0]
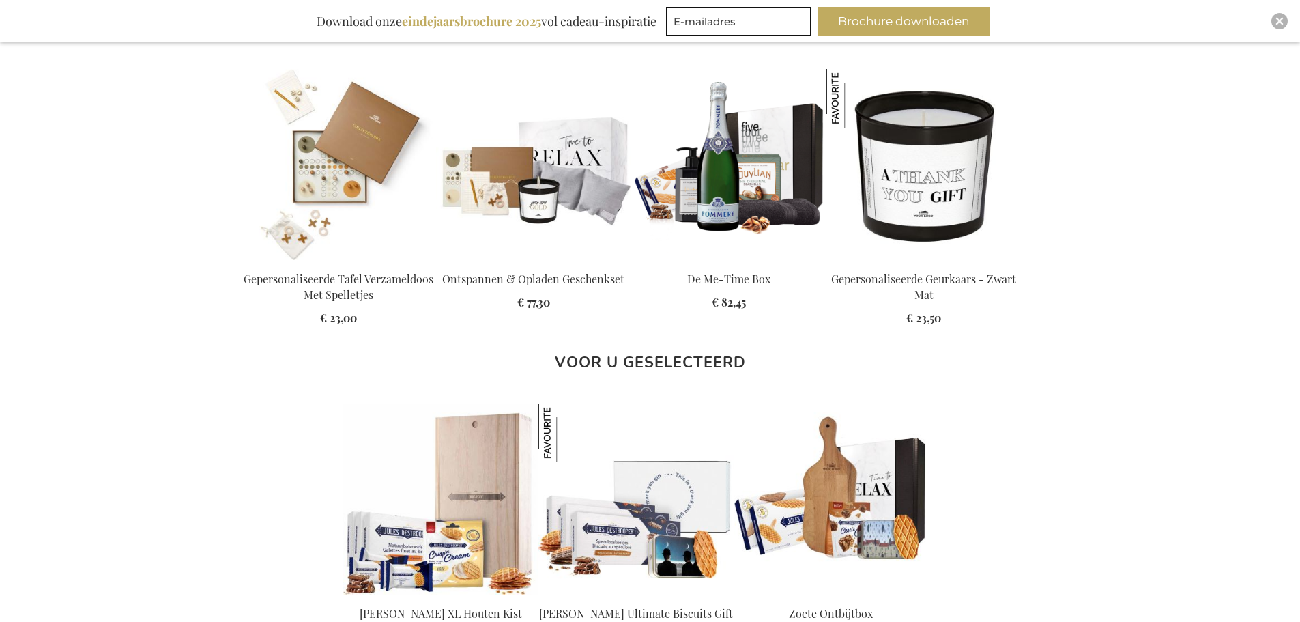
scroll to position [1228, 0]
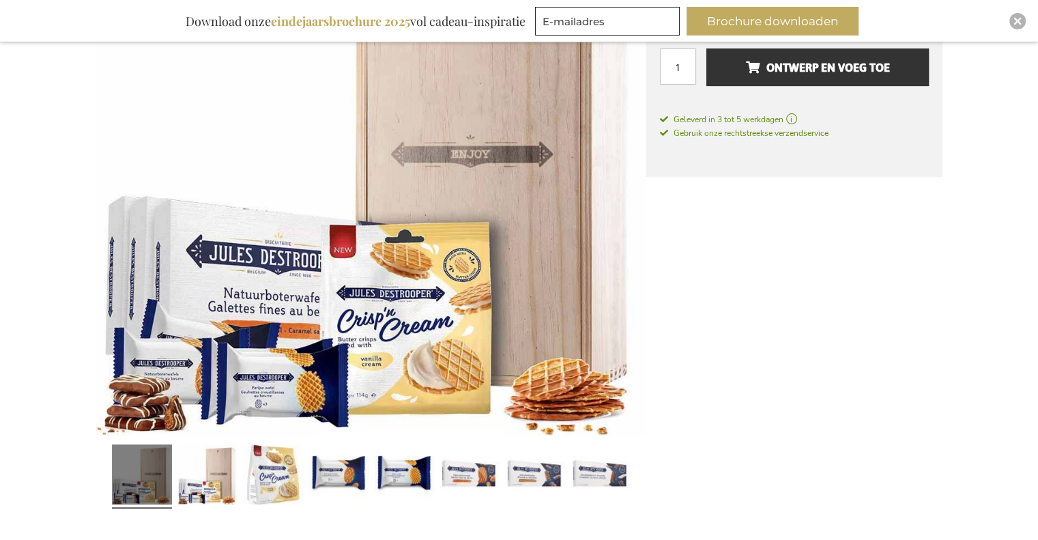
scroll to position [205, 0]
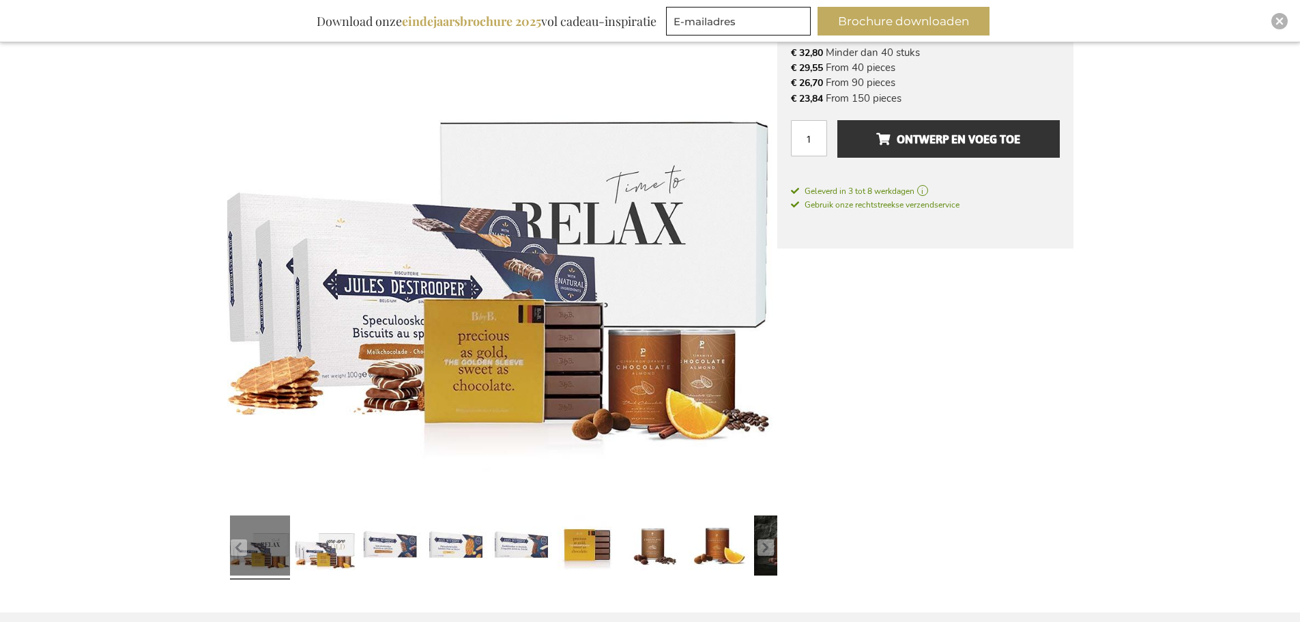
scroll to position [276, 0]
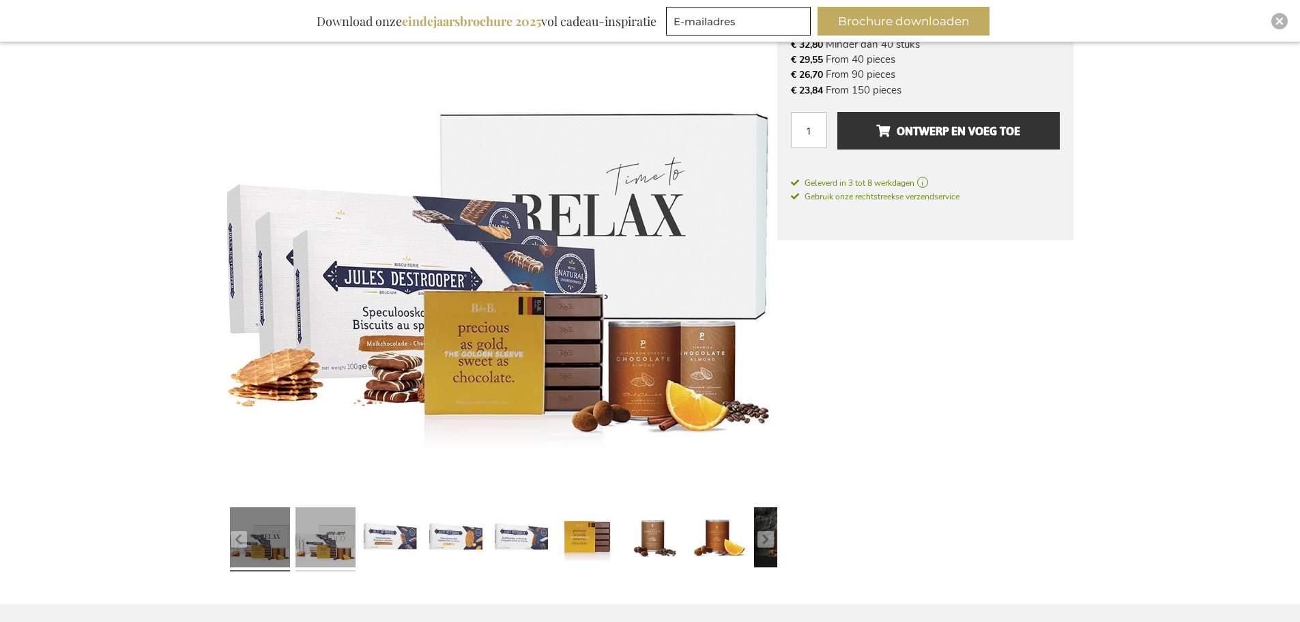
click at [334, 551] on link at bounding box center [325, 539] width 60 height 75
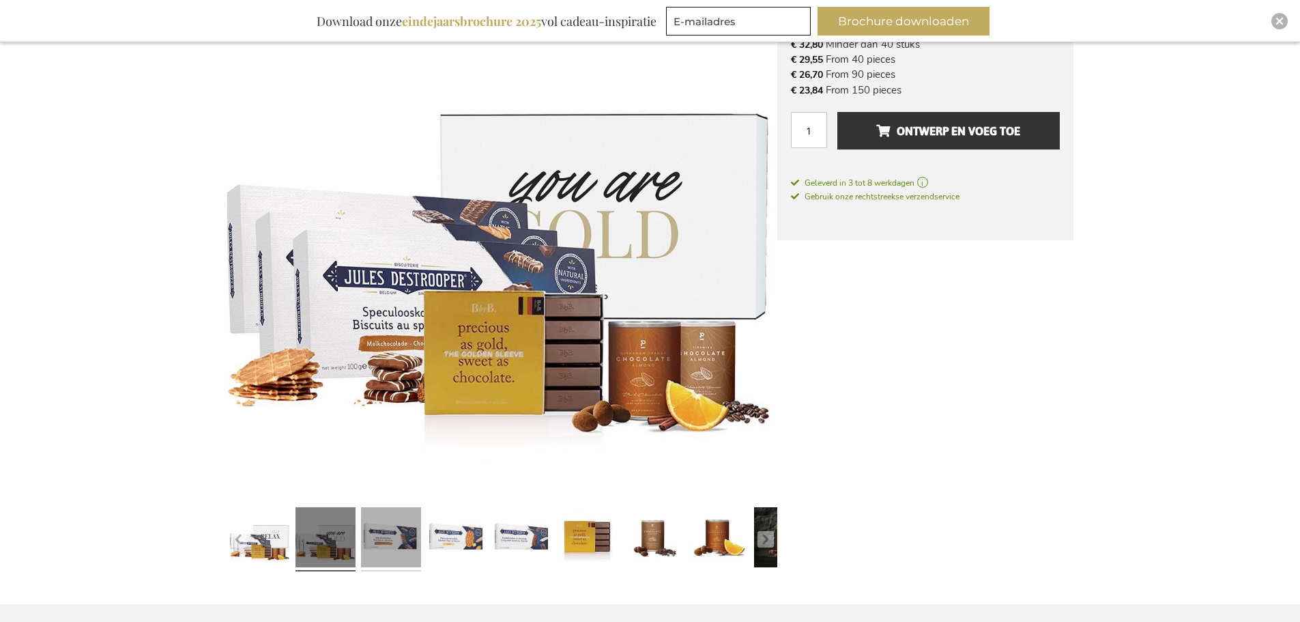
click at [391, 539] on link at bounding box center [391, 539] width 60 height 75
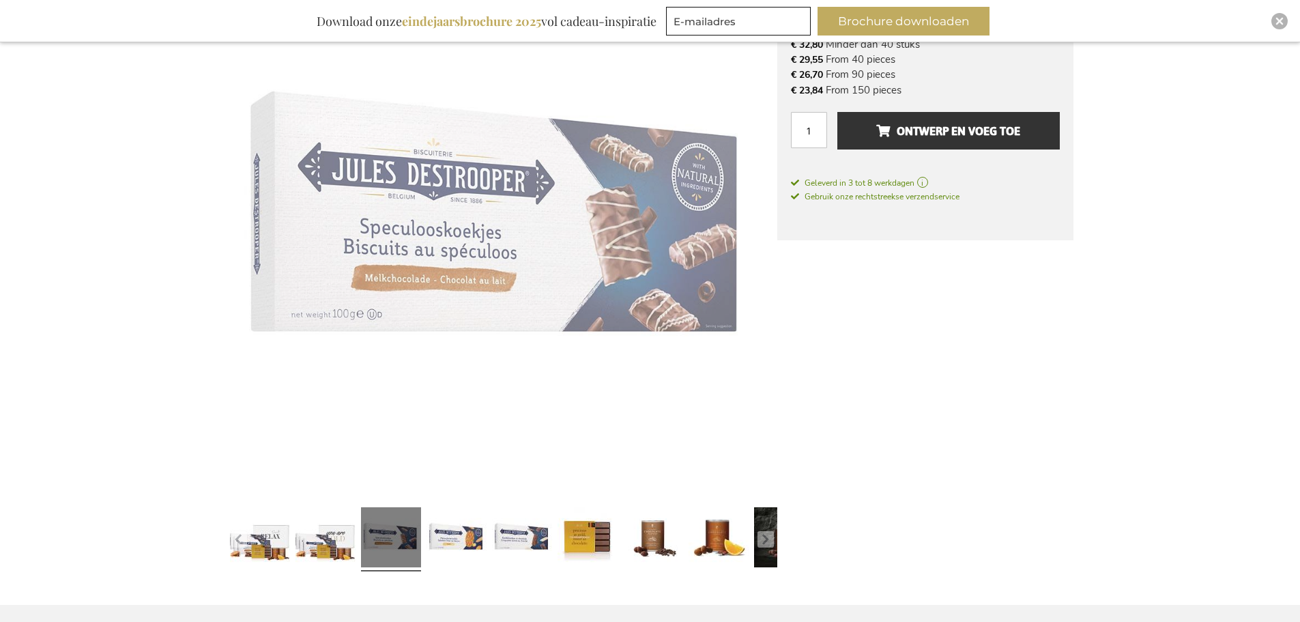
scroll to position [277, 0]
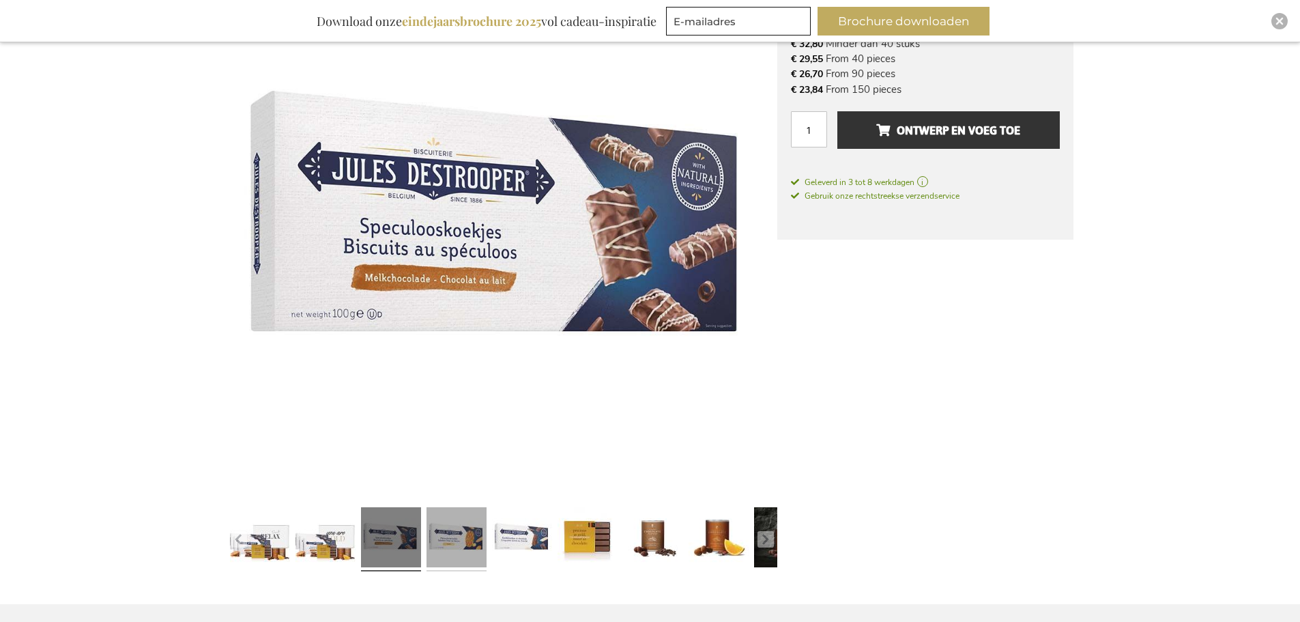
click at [447, 538] on link at bounding box center [457, 539] width 60 height 75
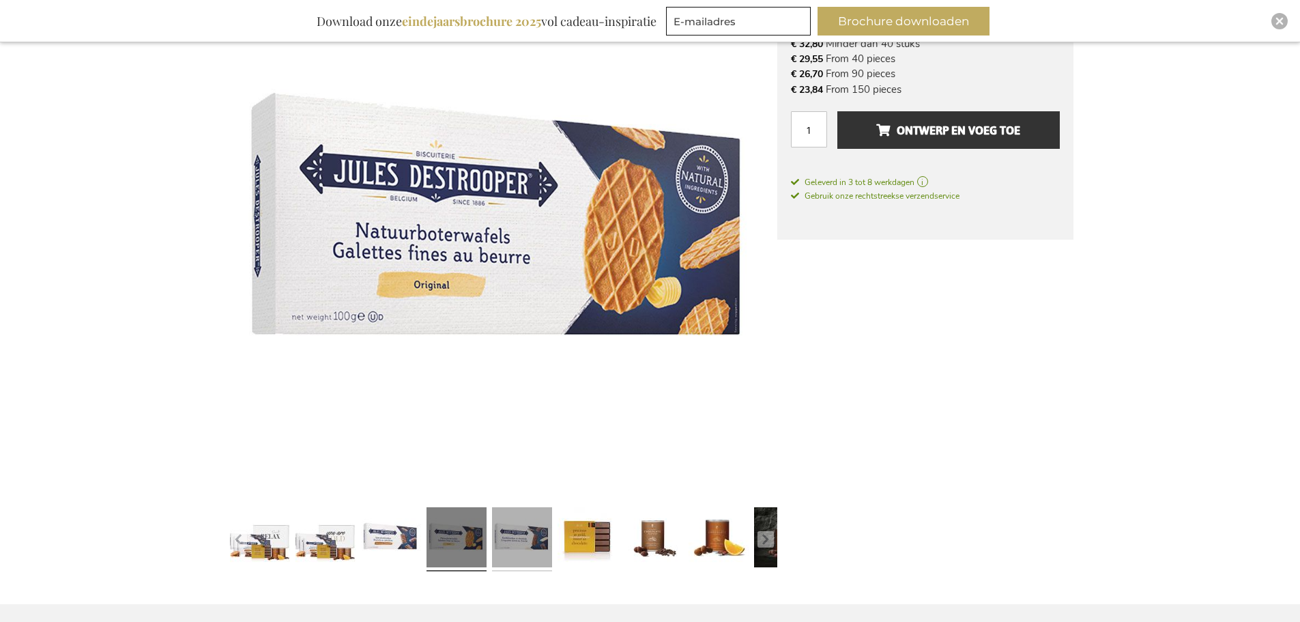
click at [504, 538] on link at bounding box center [522, 539] width 60 height 75
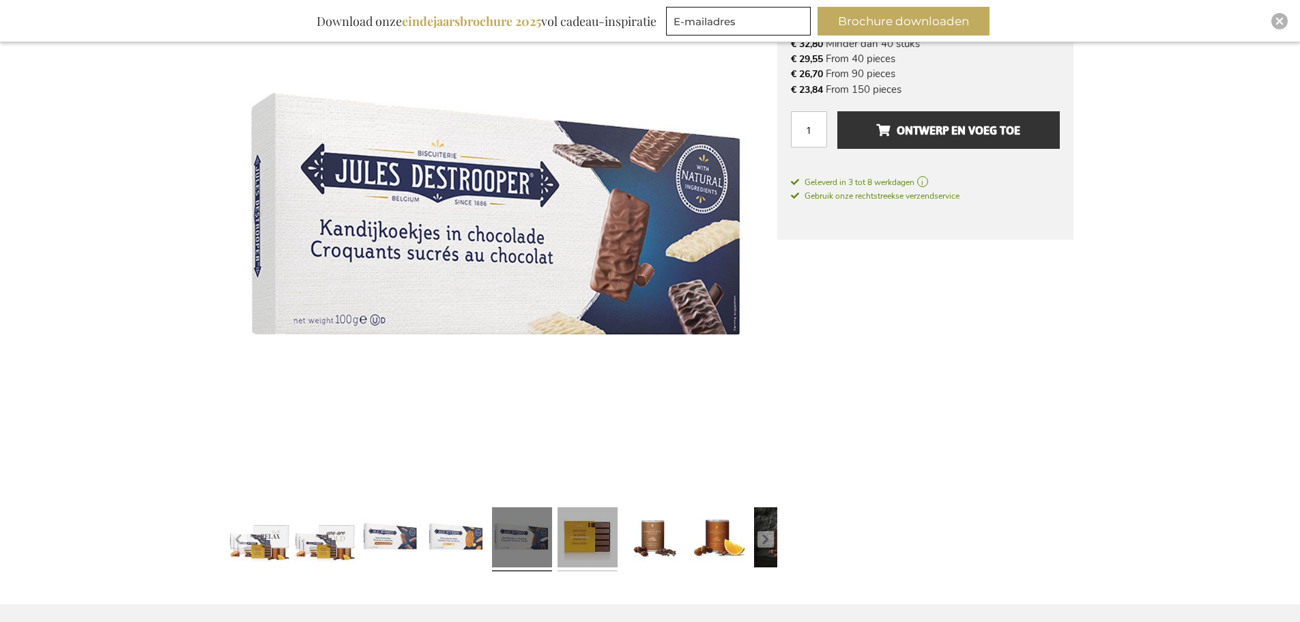
drag, startPoint x: 577, startPoint y: 543, endPoint x: 610, endPoint y: 543, distance: 33.4
click at [577, 543] on link at bounding box center [588, 539] width 60 height 75
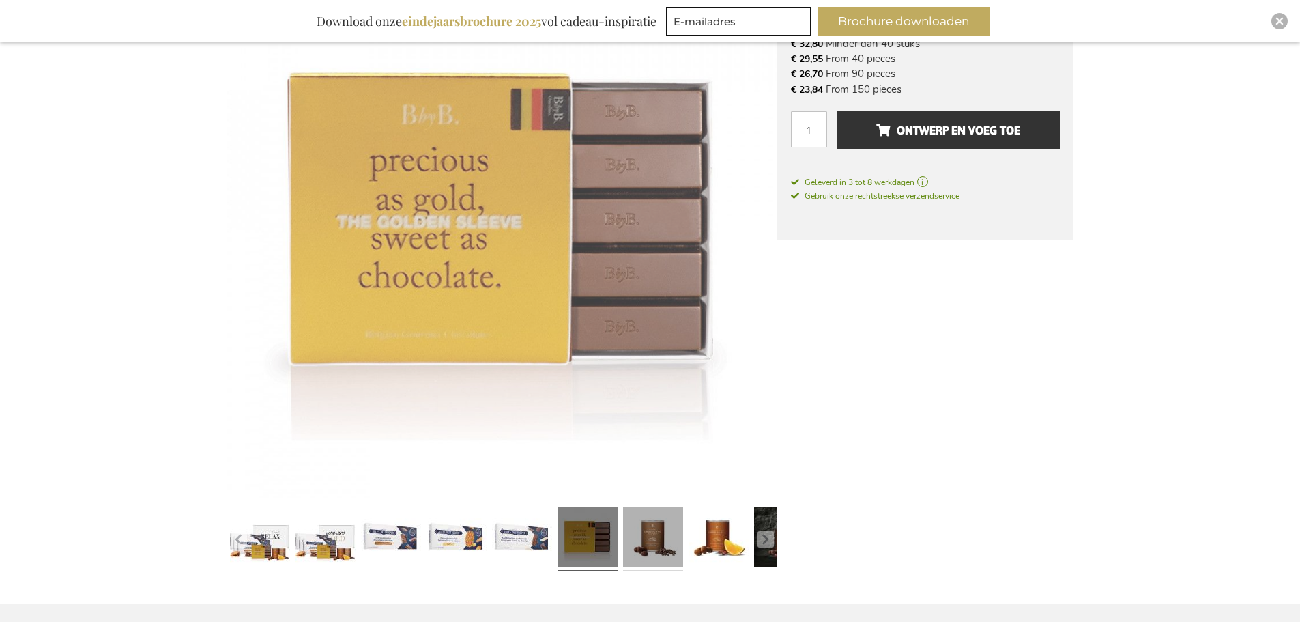
click at [650, 545] on link at bounding box center [653, 539] width 60 height 75
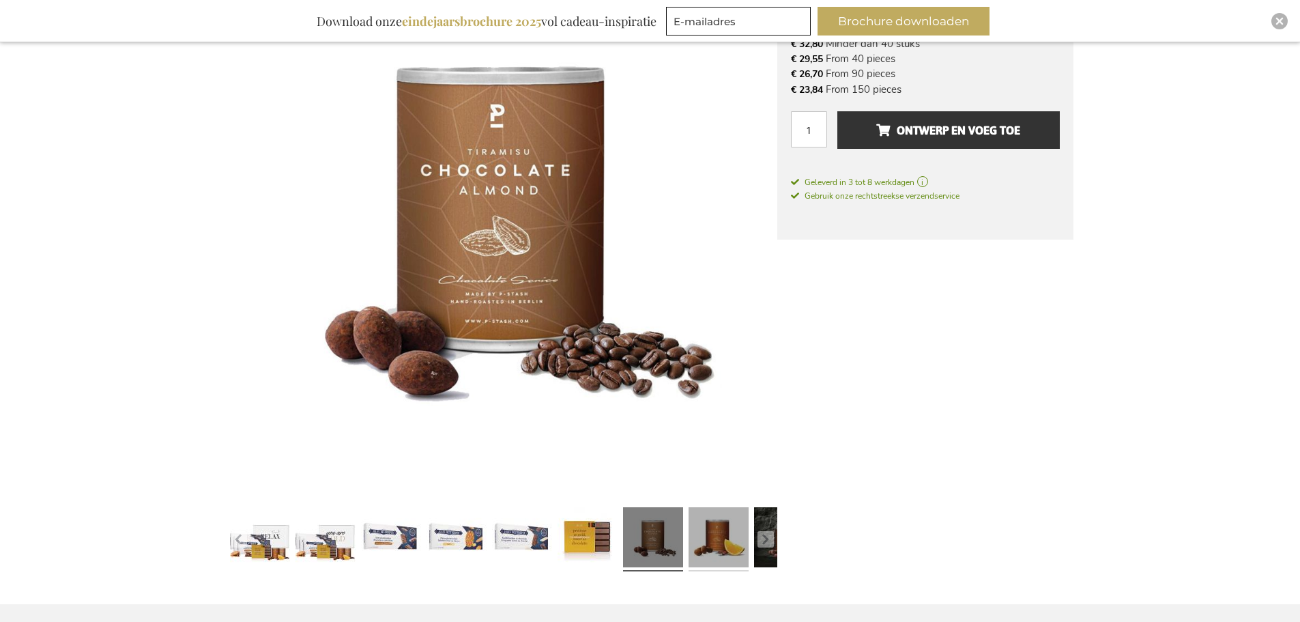
click at [704, 547] on link at bounding box center [719, 539] width 60 height 75
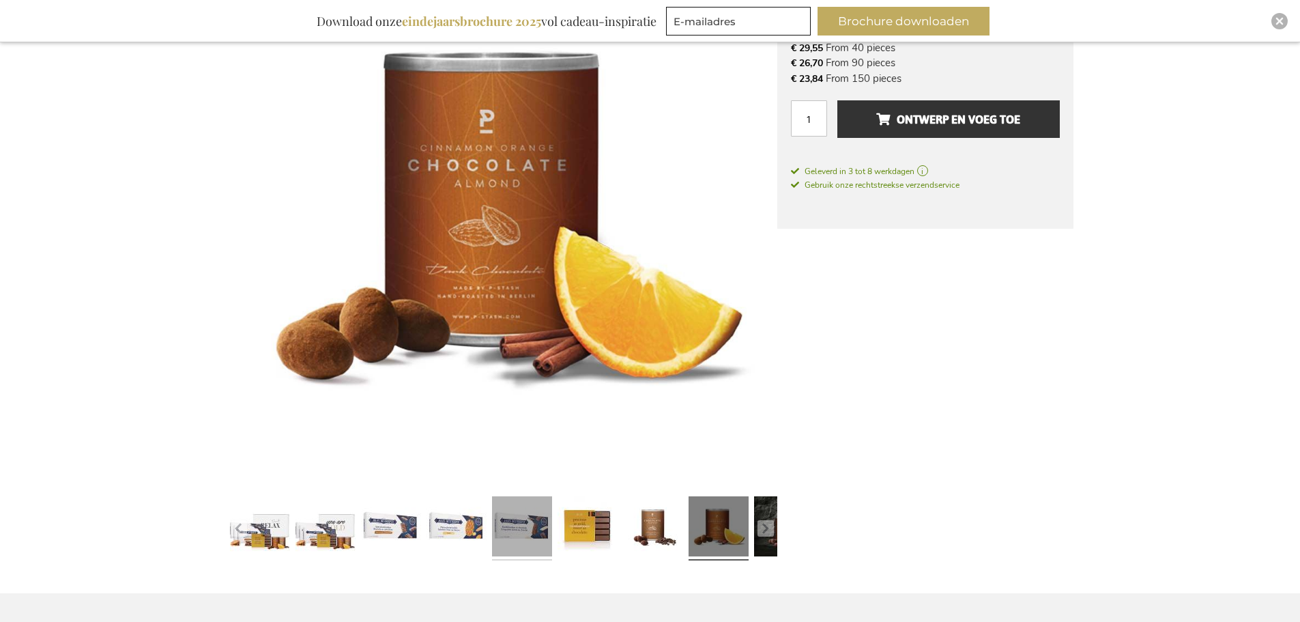
scroll to position [618, 0]
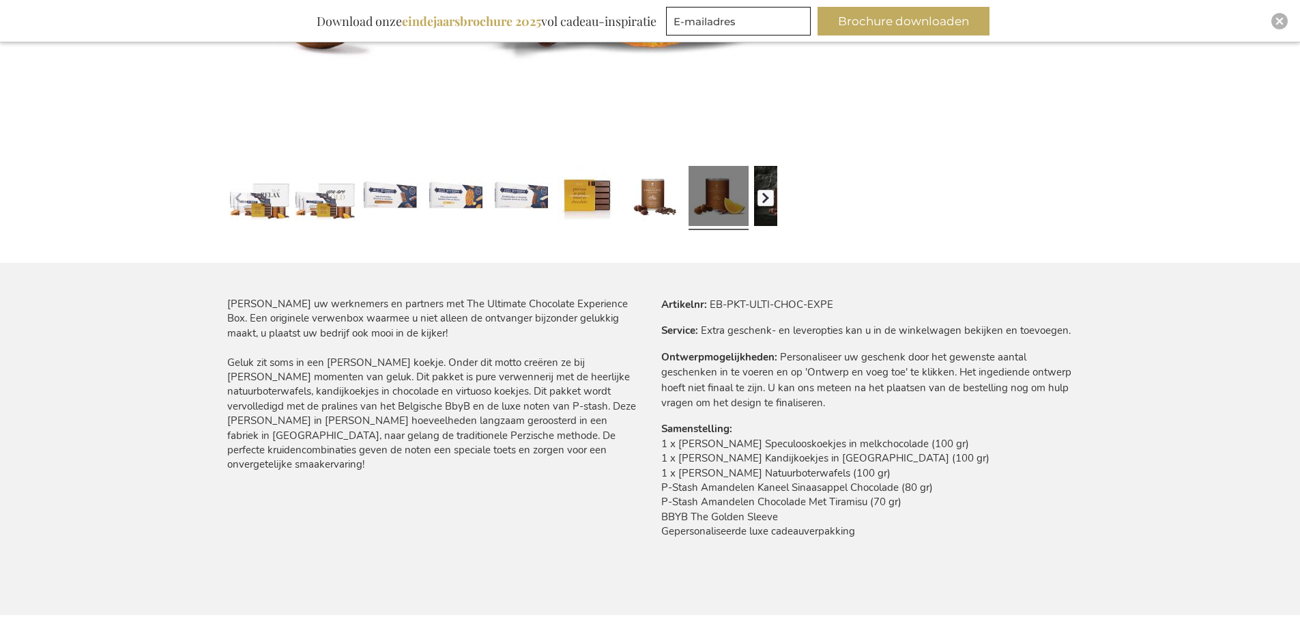
click at [770, 200] on button "button" at bounding box center [765, 198] width 16 height 16
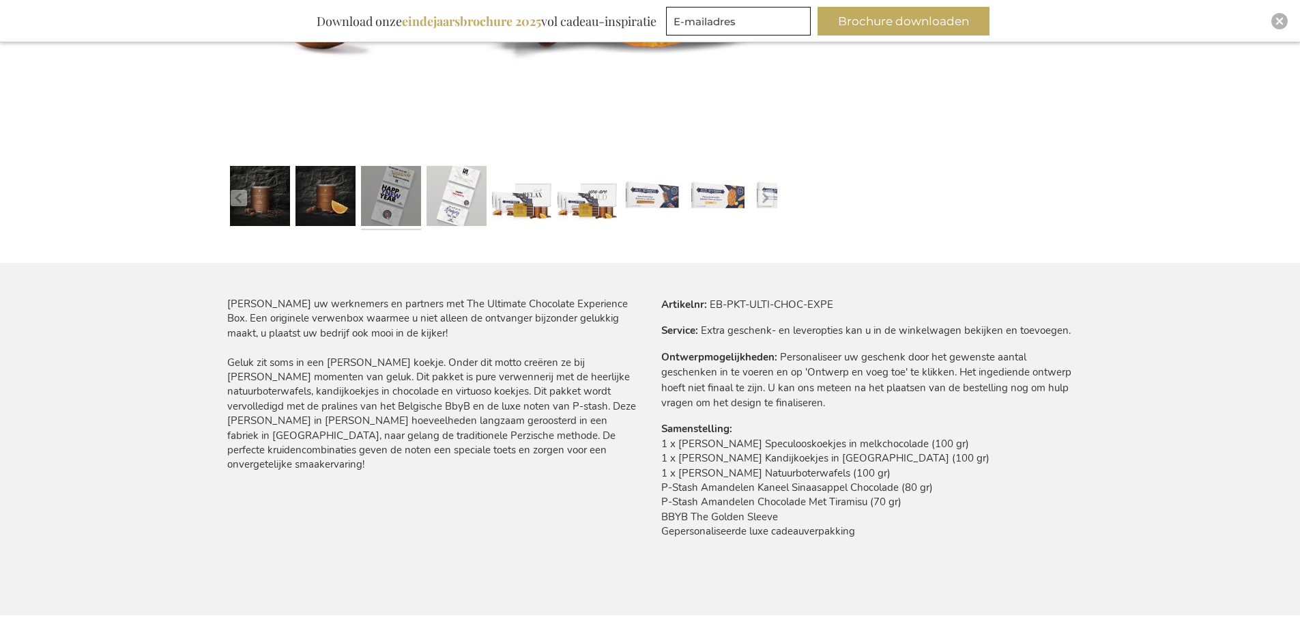
click at [401, 201] on link at bounding box center [391, 197] width 60 height 75
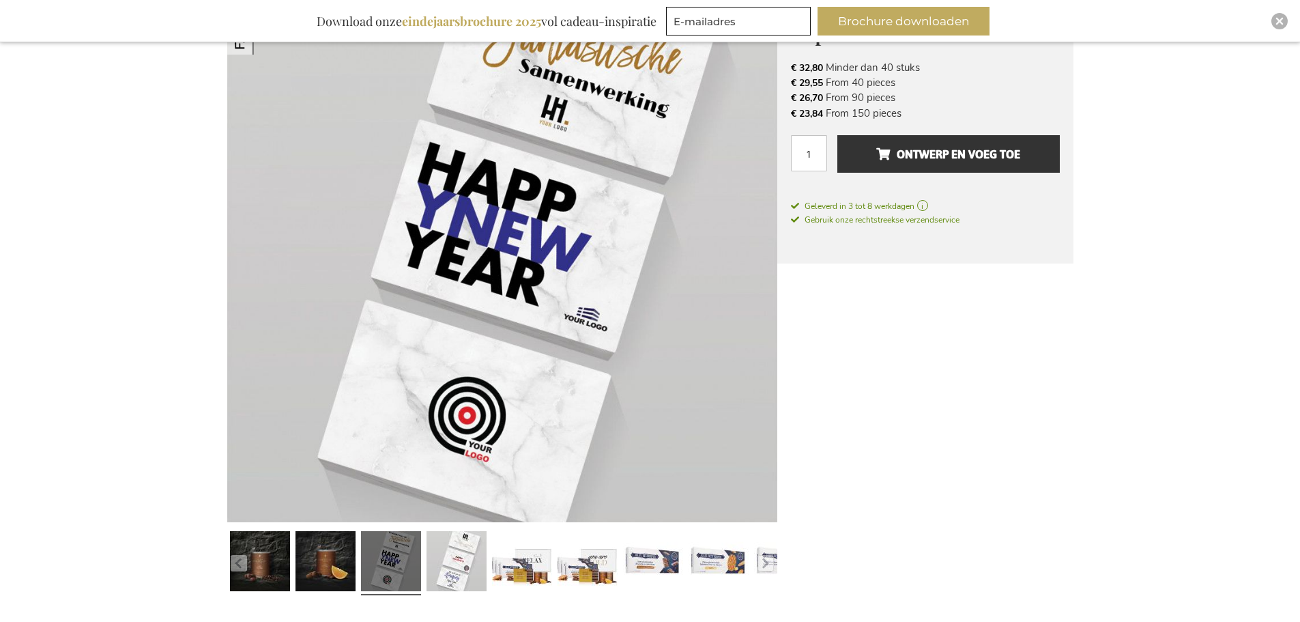
scroll to position [277, 0]
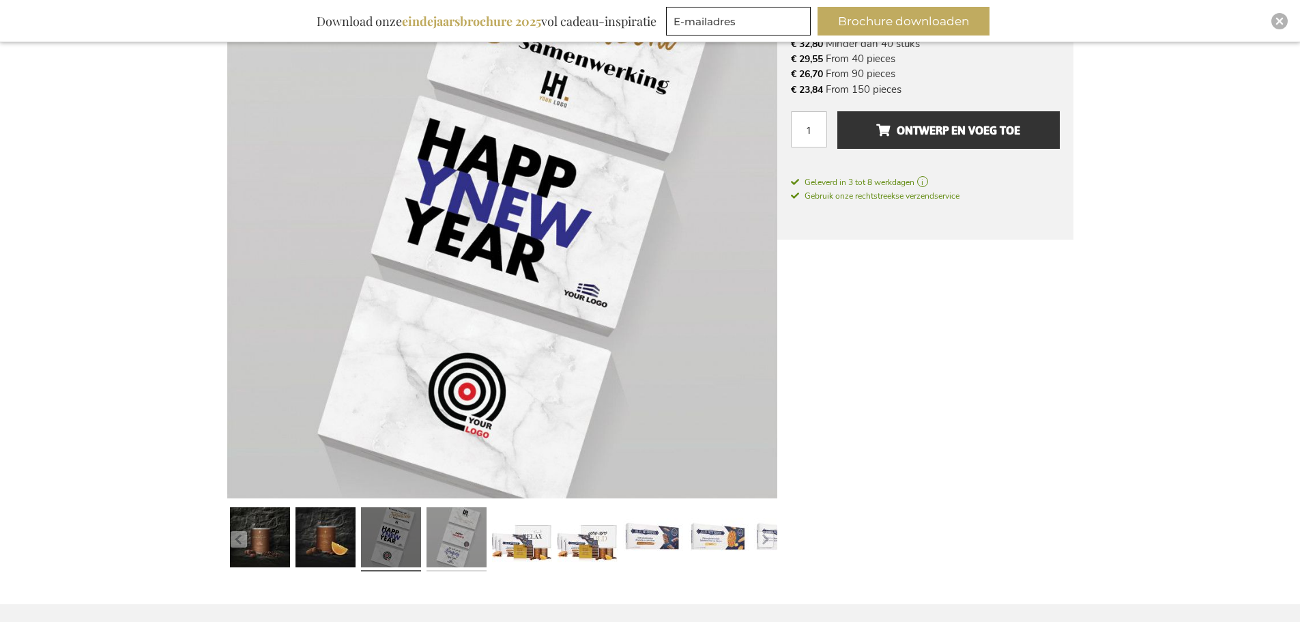
click at [465, 547] on link at bounding box center [457, 539] width 60 height 75
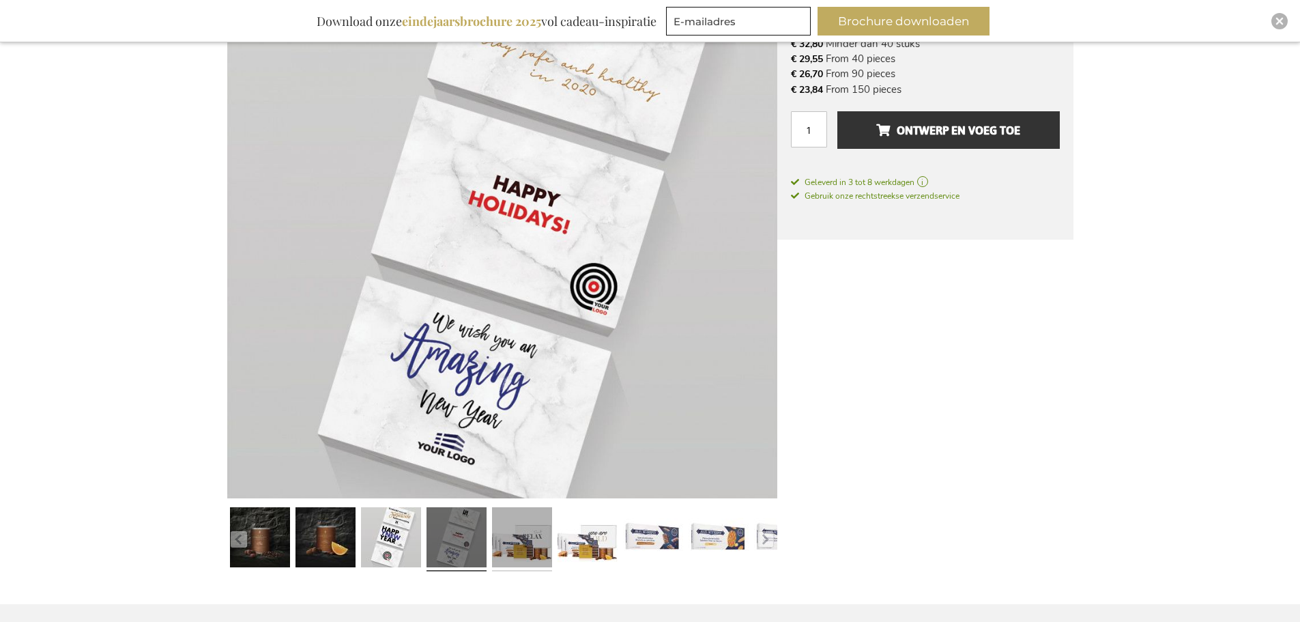
click at [528, 534] on link at bounding box center [522, 539] width 60 height 75
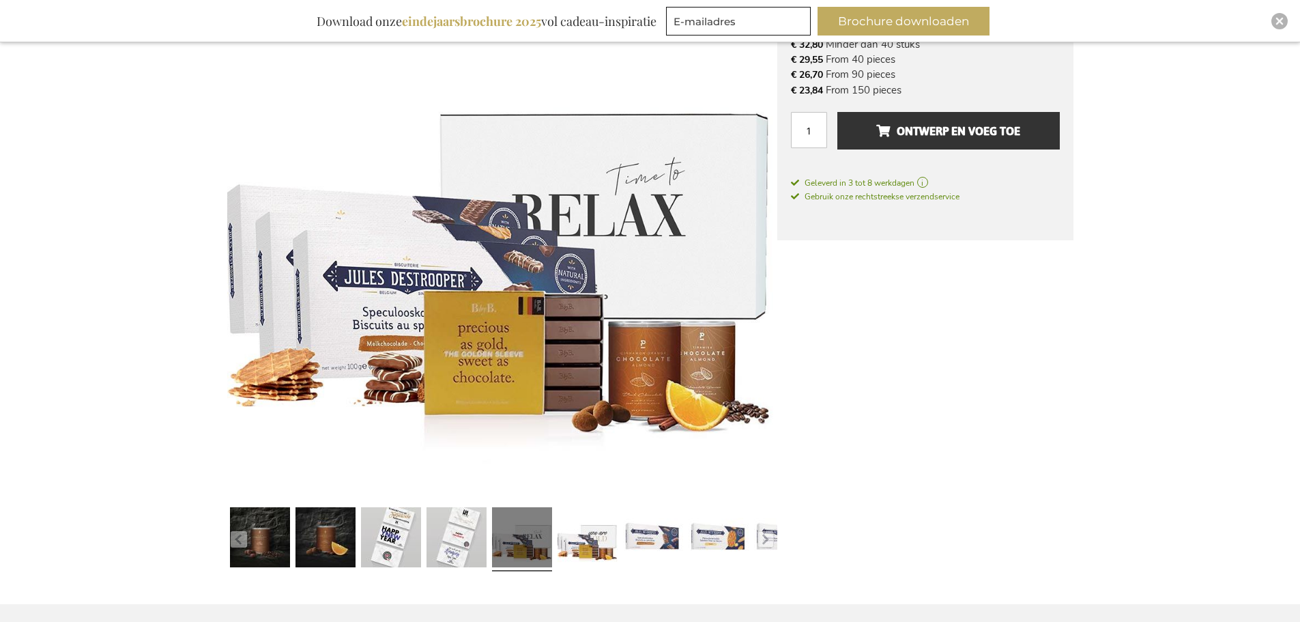
scroll to position [72, 0]
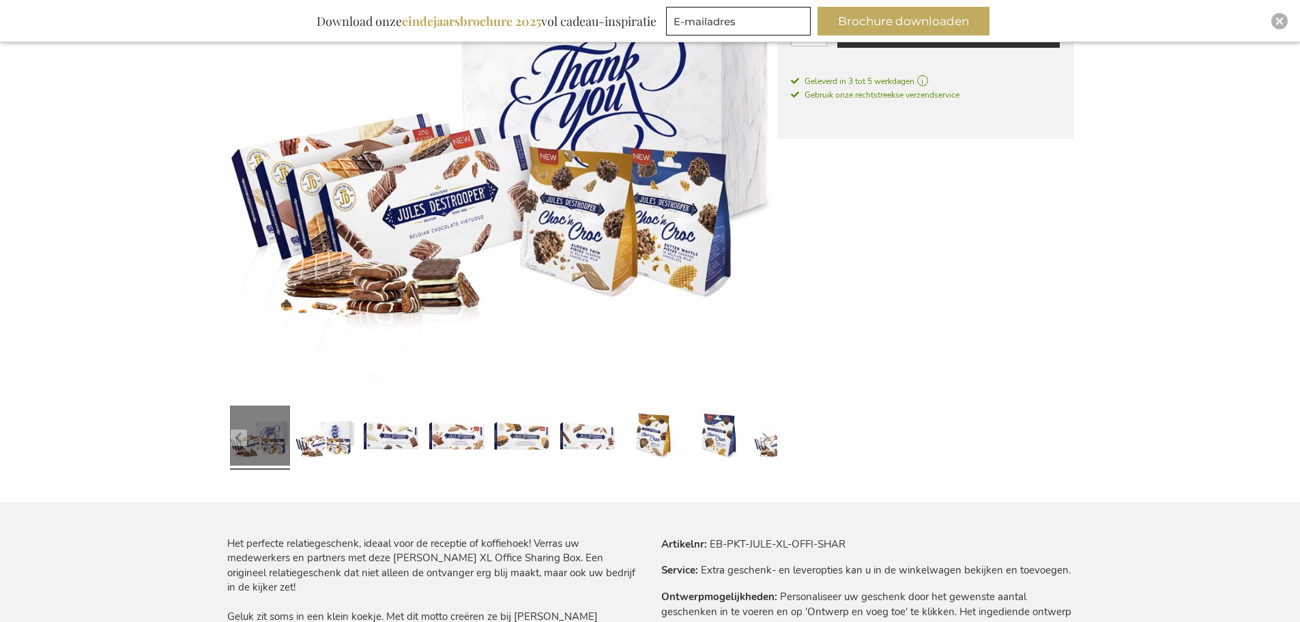
scroll to position [341, 0]
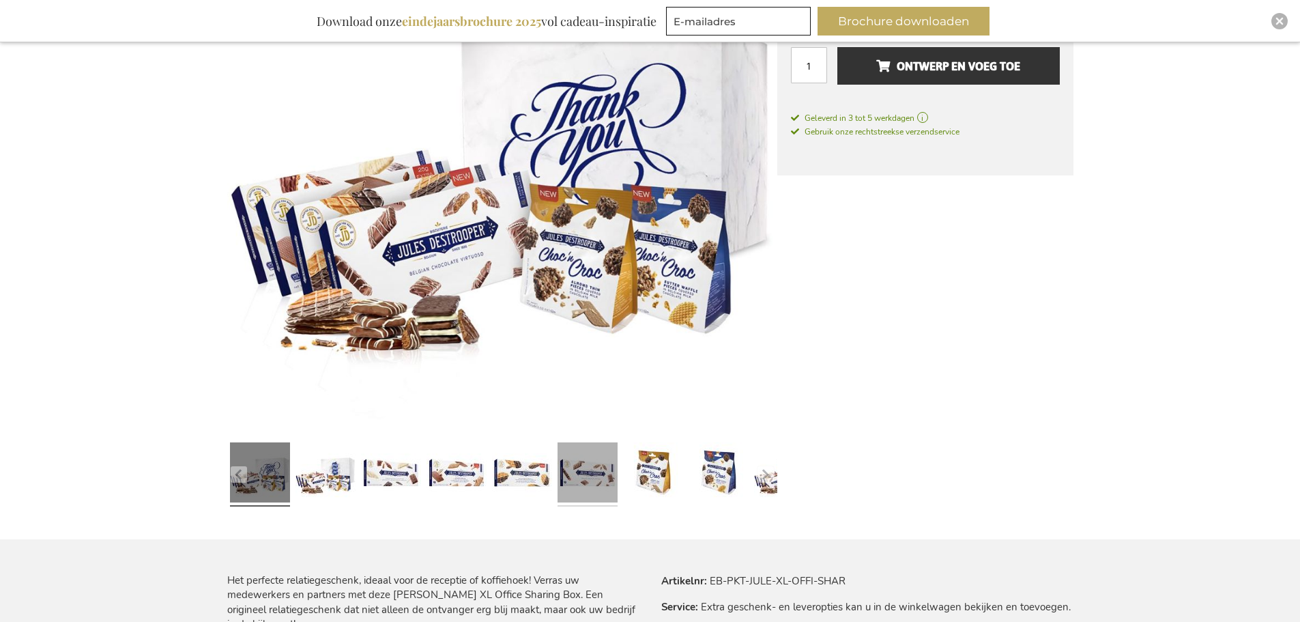
drag, startPoint x: 544, startPoint y: 470, endPoint x: 557, endPoint y: 470, distance: 13.0
click at [544, 470] on link at bounding box center [522, 474] width 60 height 75
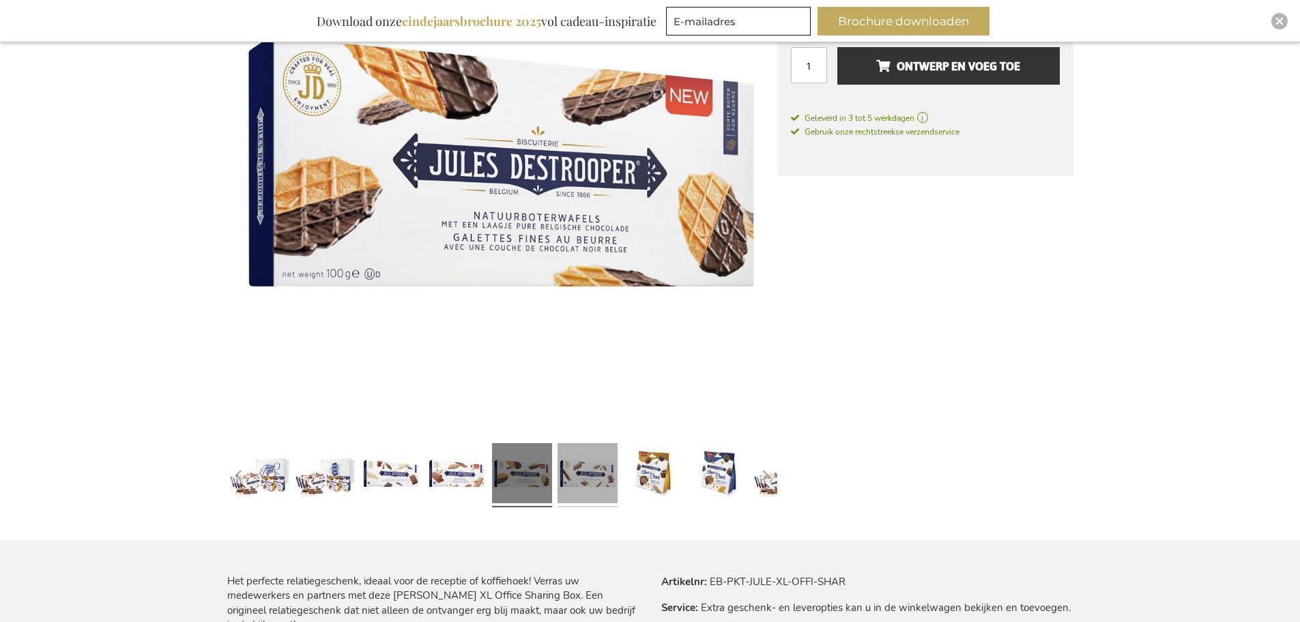
click at [583, 472] on link at bounding box center [588, 474] width 60 height 75
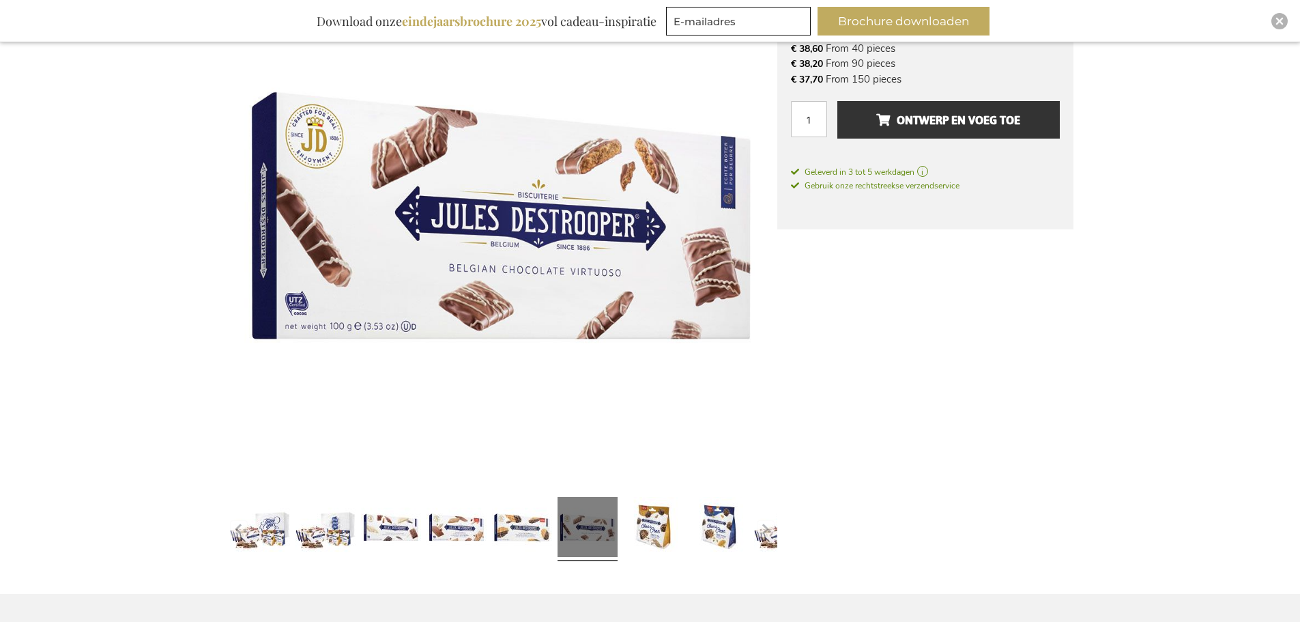
scroll to position [273, 0]
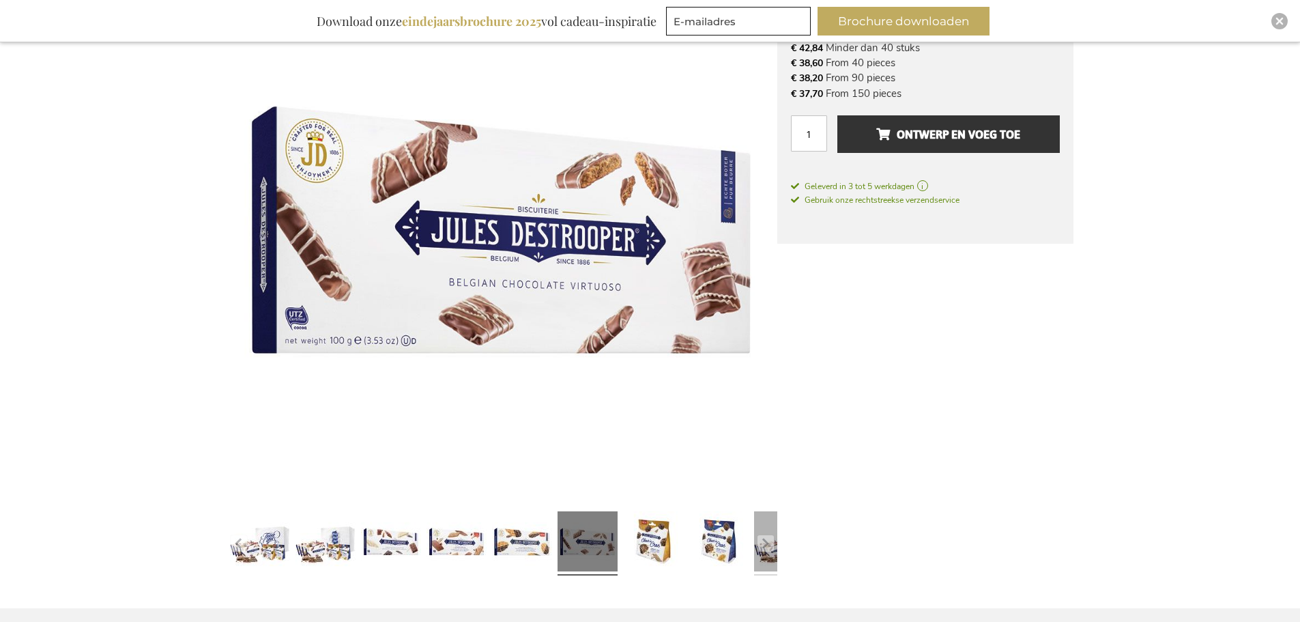
click at [766, 560] on link at bounding box center [784, 543] width 60 height 75
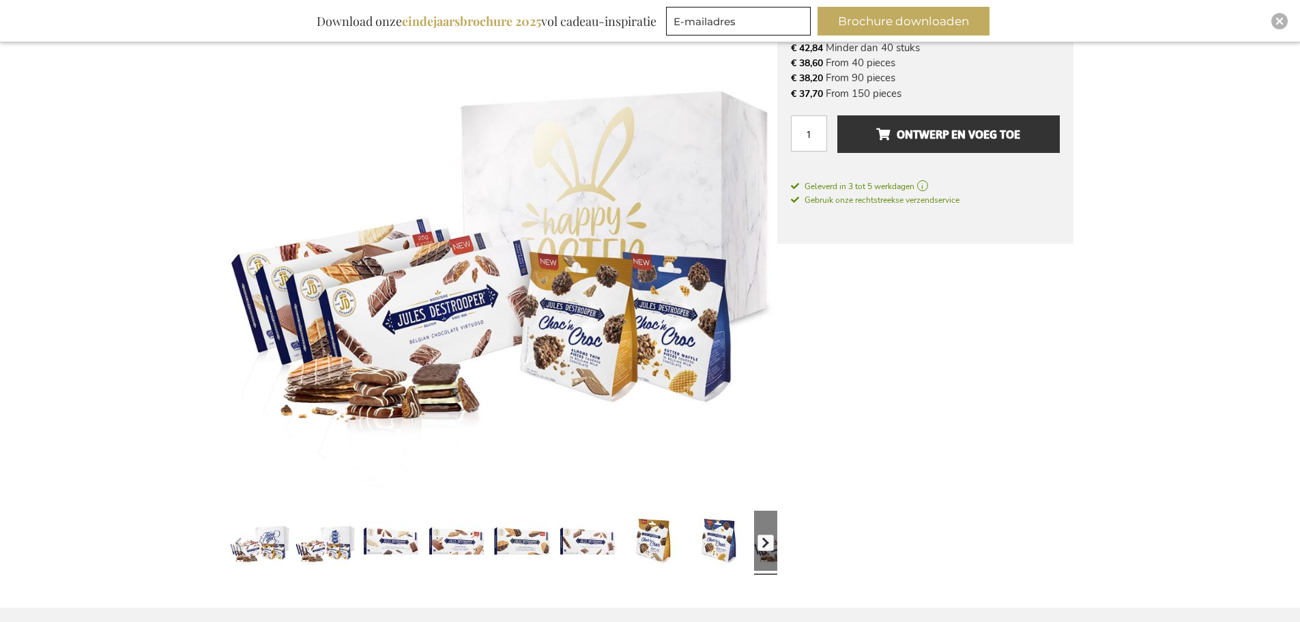
click at [766, 540] on button "button" at bounding box center [765, 542] width 16 height 16
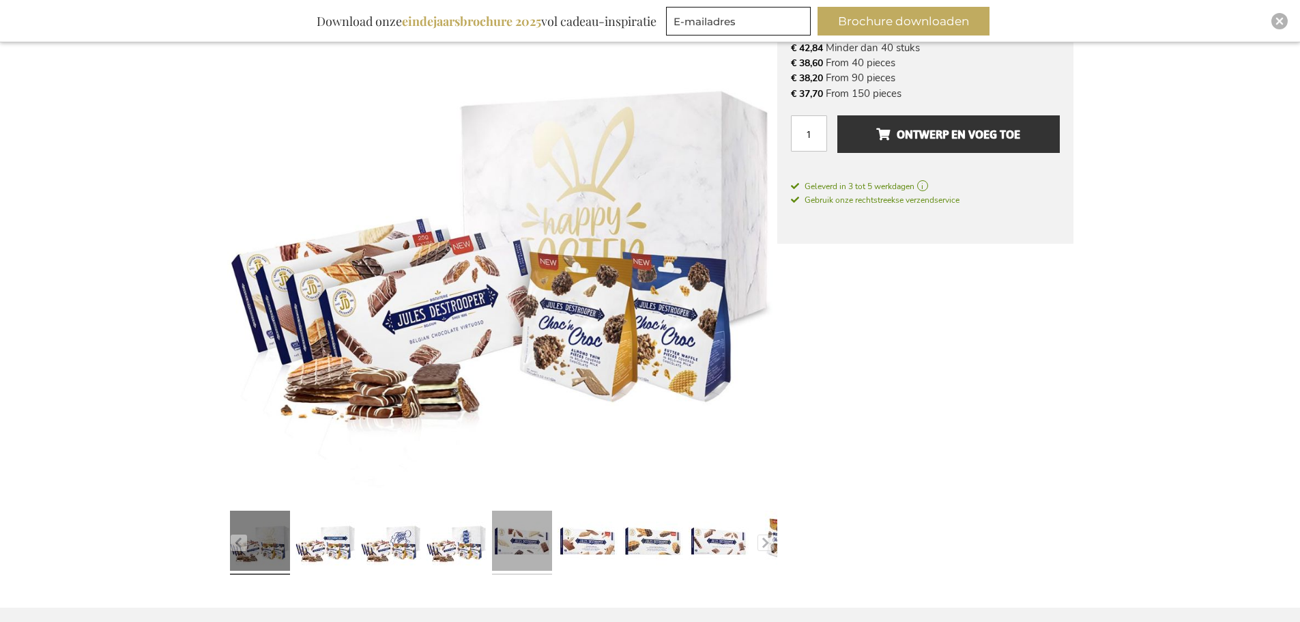
click at [521, 550] on link at bounding box center [522, 542] width 60 height 75
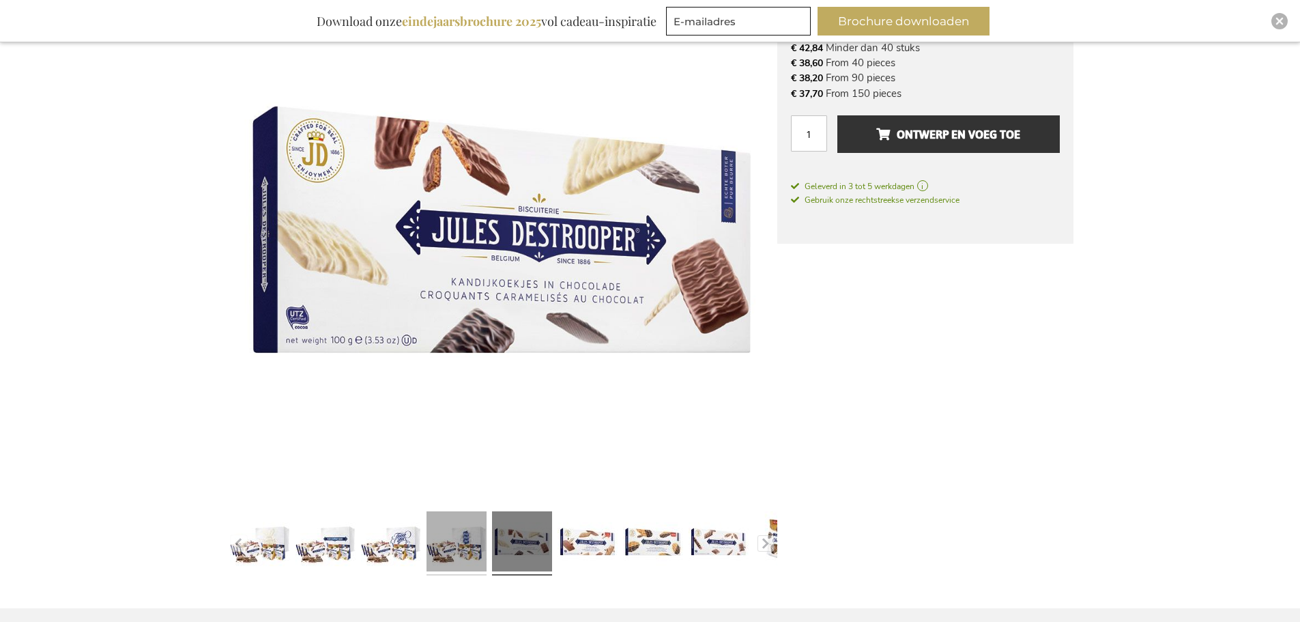
click at [480, 548] on link at bounding box center [457, 543] width 60 height 75
